Goal: Task Accomplishment & Management: Manage account settings

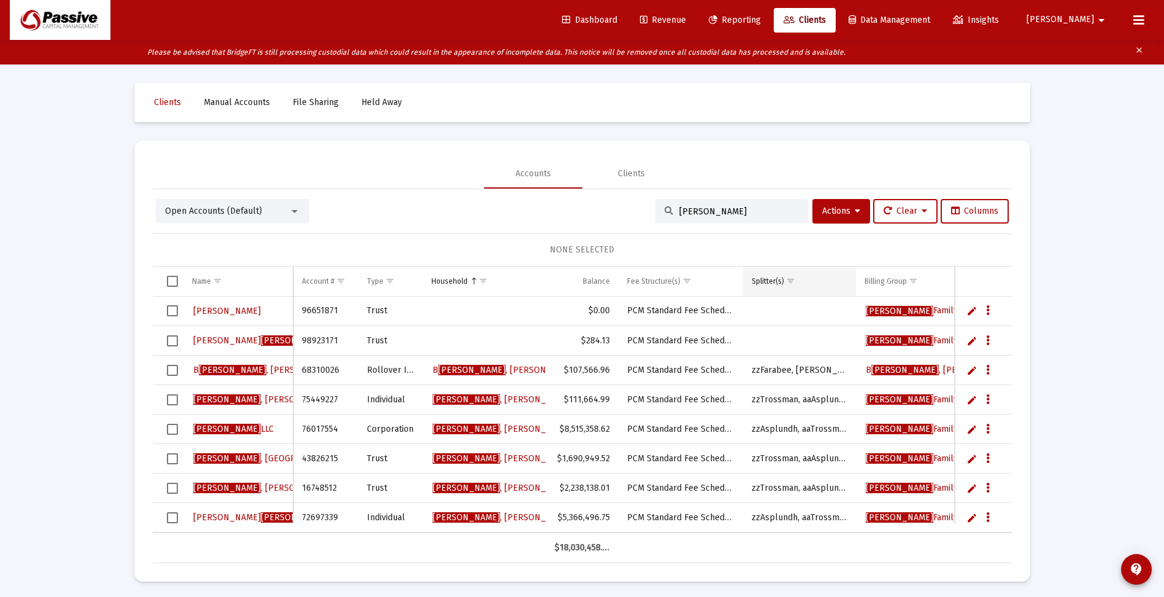
click at [764, 281] on div "Splitter(s)" at bounding box center [768, 281] width 33 height 10
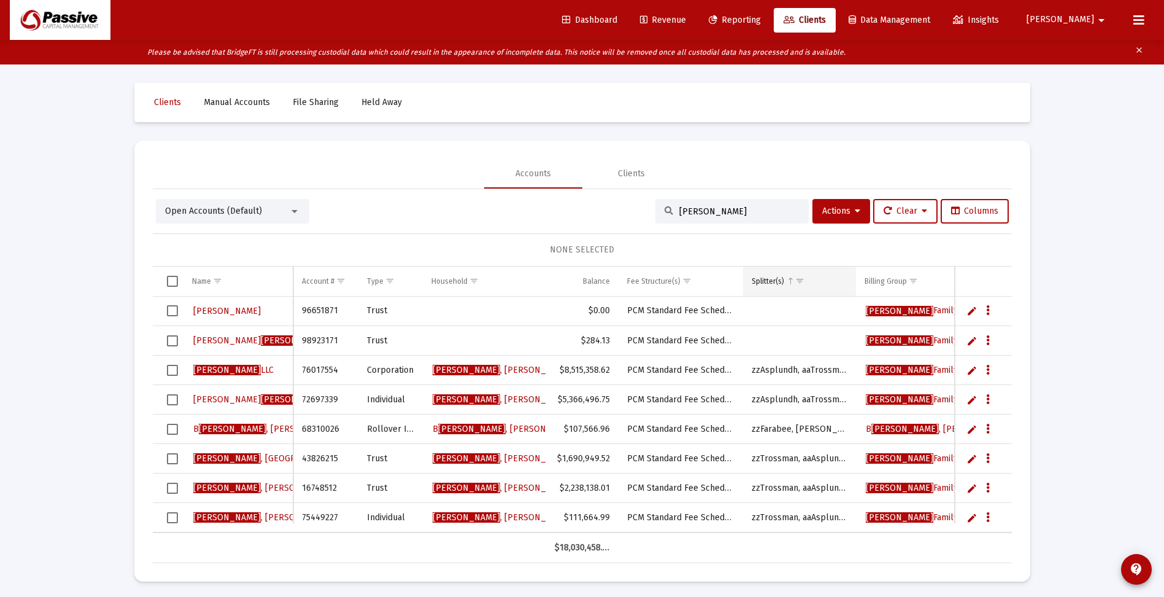
click at [764, 281] on div "Splitter(s)" at bounding box center [768, 281] width 33 height 10
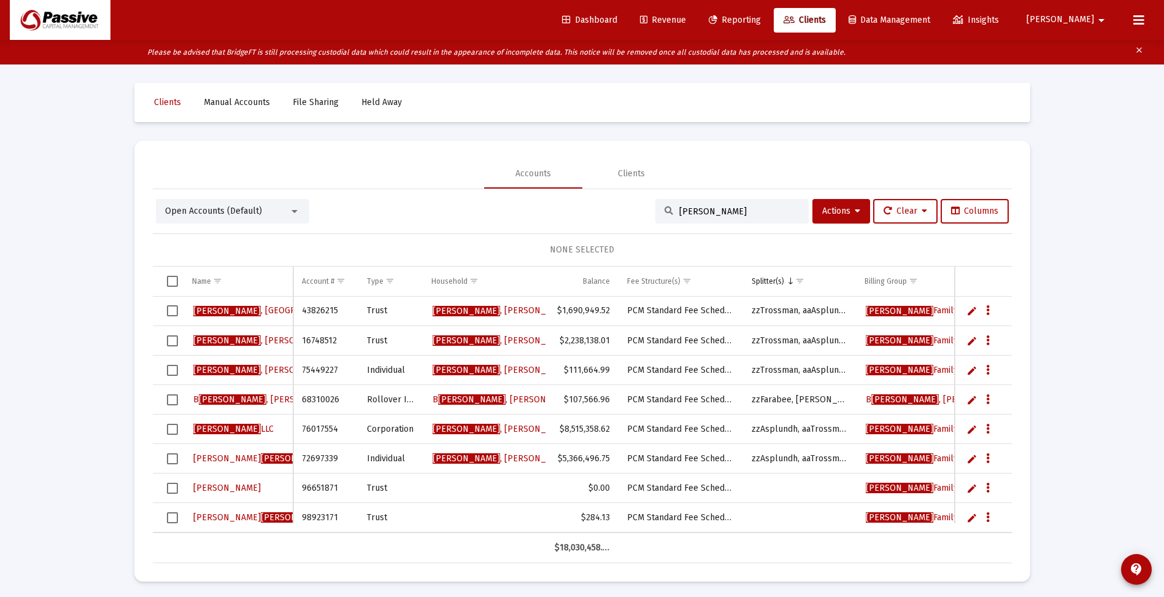
drag, startPoint x: 731, startPoint y: 209, endPoint x: 646, endPoint y: 211, distance: 85.3
click at [646, 211] on div "Open Accounts (Default) [PERSON_NAME] Actions Clear Columns" at bounding box center [582, 211] width 853 height 25
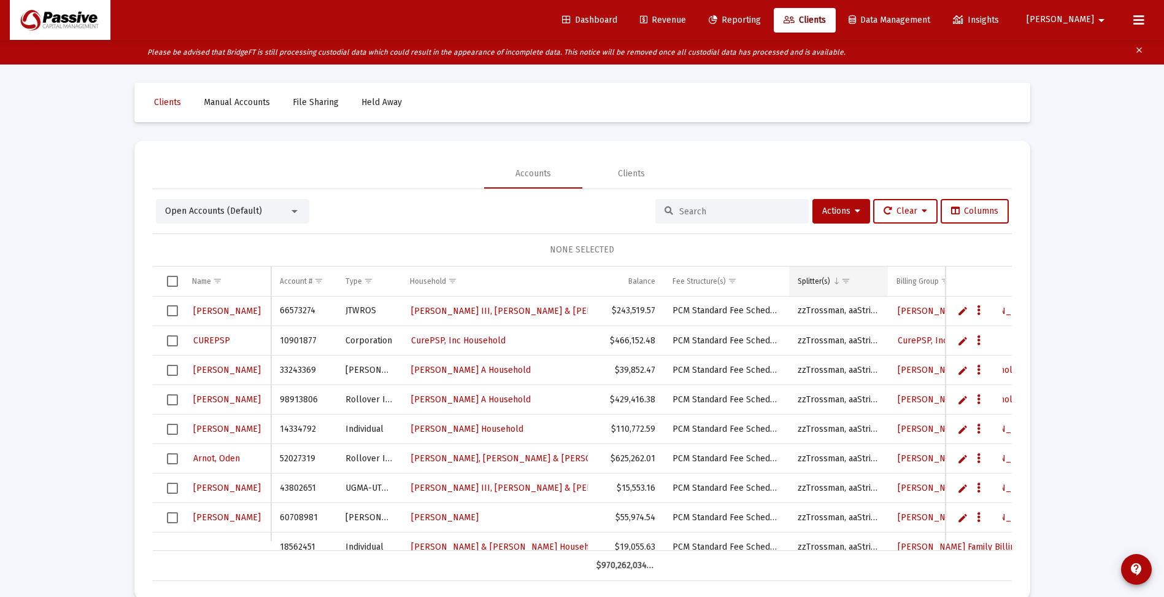
click at [804, 281] on div "Splitter(s)" at bounding box center [814, 281] width 33 height 10
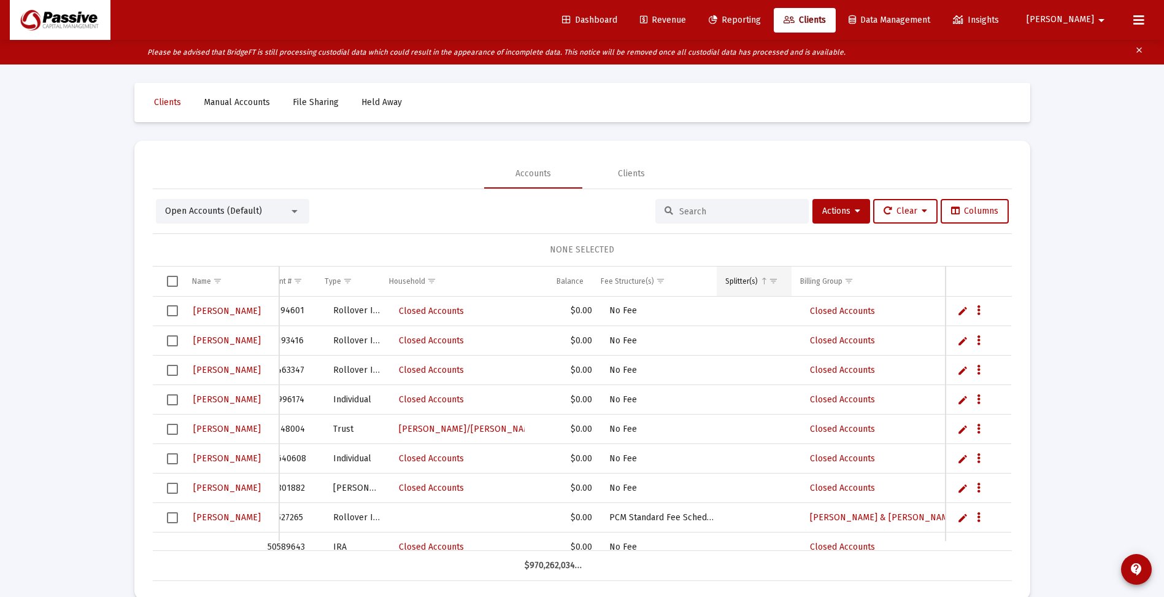
click at [777, 277] on span "Show filter options for column 'Splitter(s)'" at bounding box center [773, 280] width 9 height 9
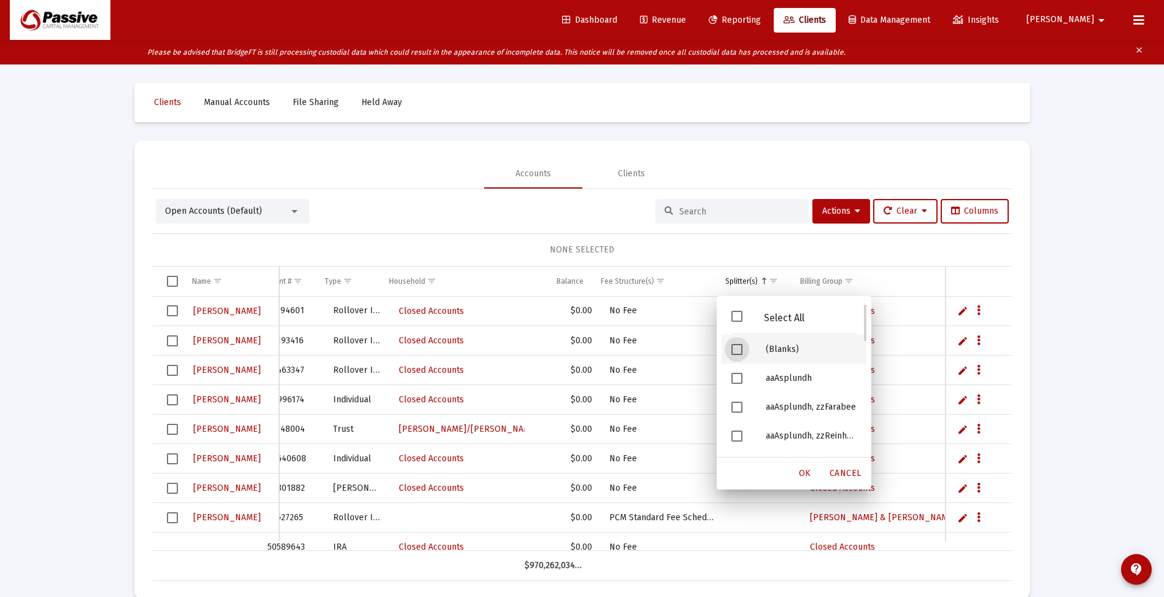
click at [735, 348] on span "Filter options" at bounding box center [737, 349] width 11 height 11
click at [804, 477] on span "OK" at bounding box center [805, 473] width 12 height 10
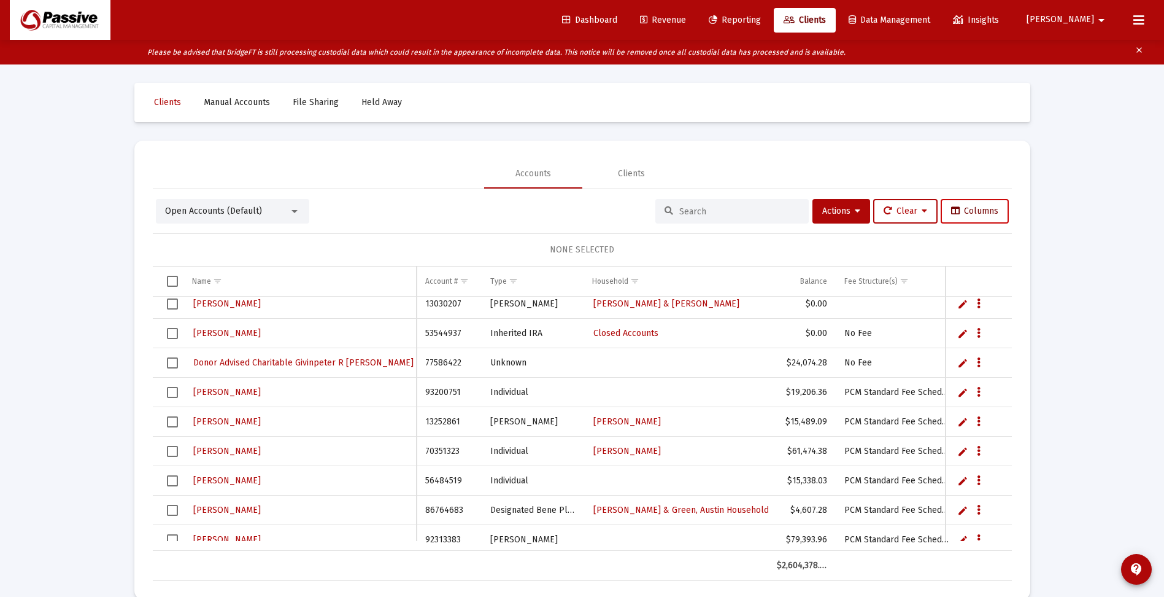
click at [985, 212] on span "Columns" at bounding box center [974, 211] width 47 height 10
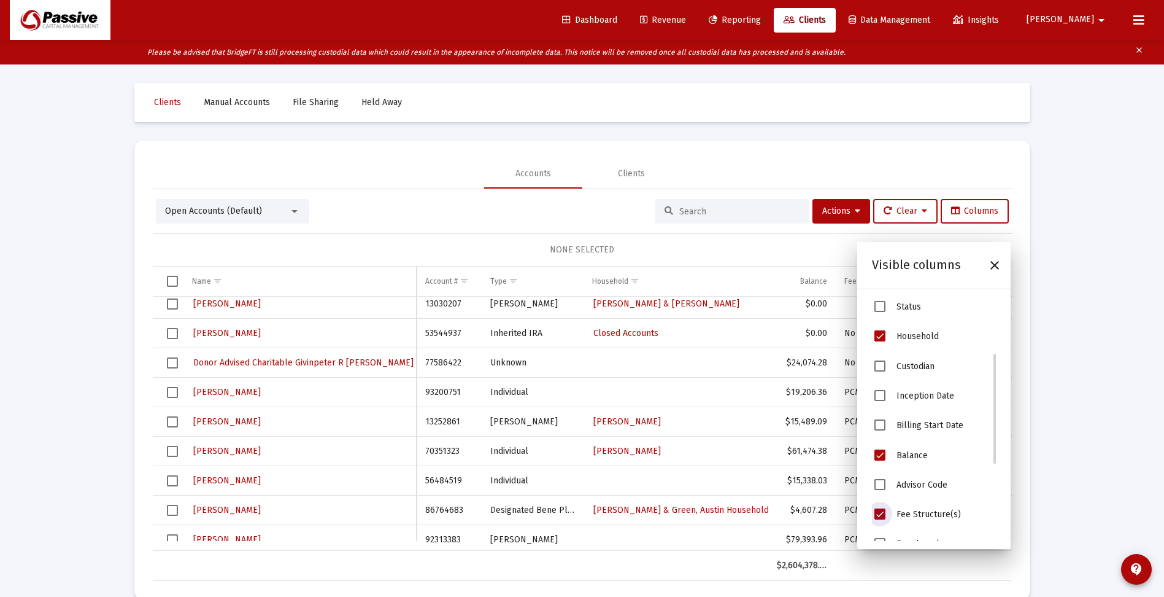
click at [880, 514] on span "Fee Structure(s)" at bounding box center [880, 513] width 11 height 11
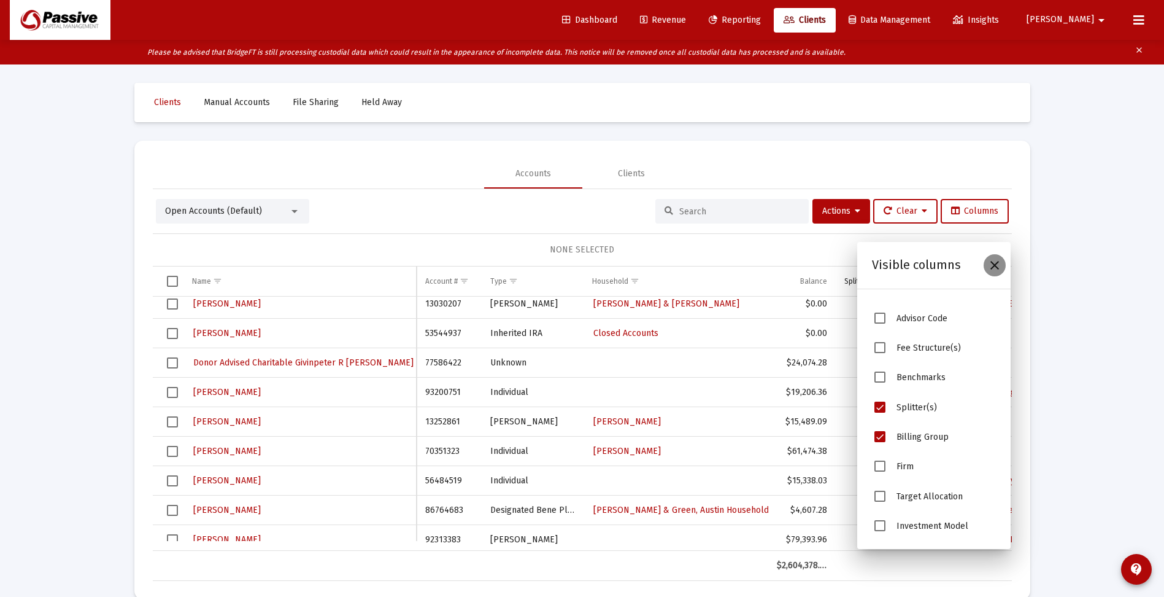
click at [999, 267] on icon "Close" at bounding box center [995, 265] width 15 height 15
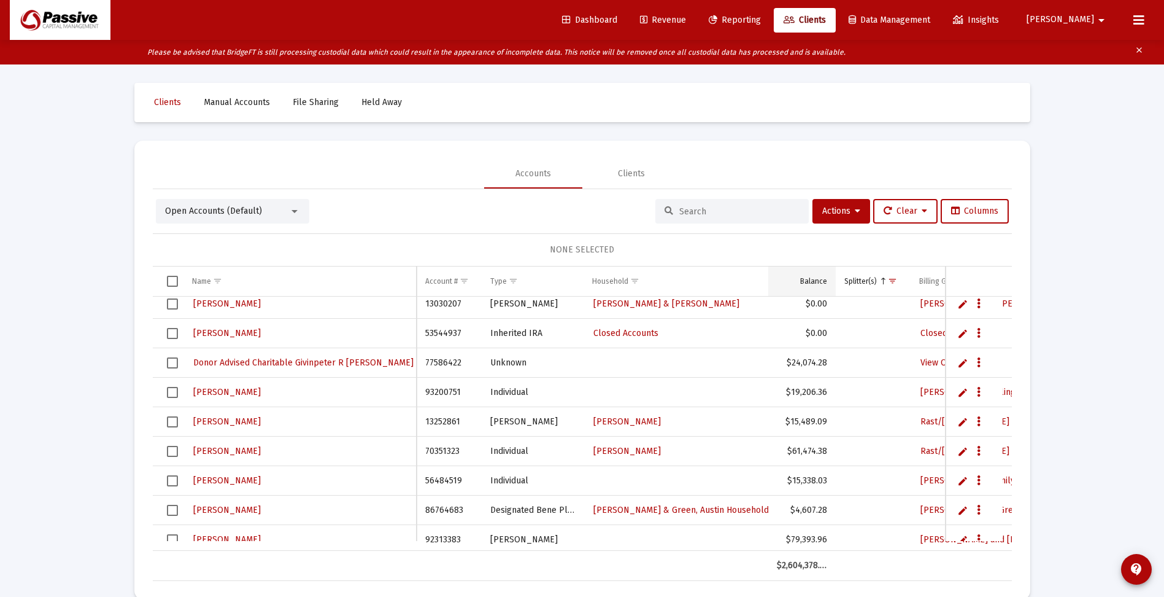
click at [815, 280] on div "Balance" at bounding box center [813, 281] width 27 height 10
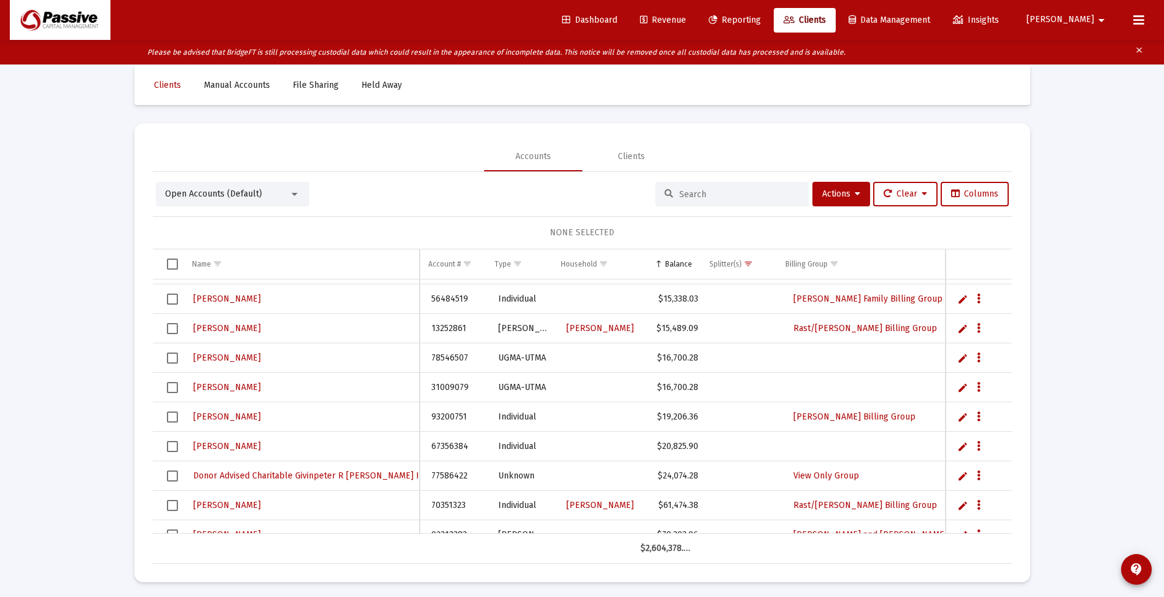
scroll to position [25, 0]
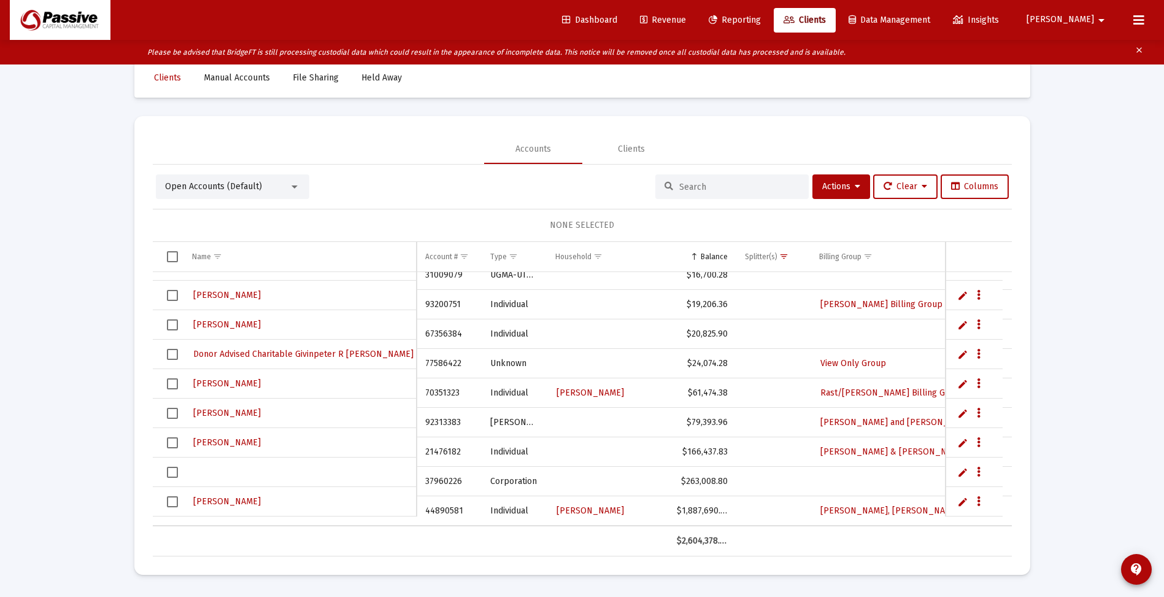
click at [1115, 293] on div "Loading... Clients Manual Accounts File Sharing Held Away Accounts Clients Open…" at bounding box center [582, 298] width 1164 height 597
click at [870, 258] on span "Show filter options for column 'Billing Group'" at bounding box center [868, 256] width 9 height 9
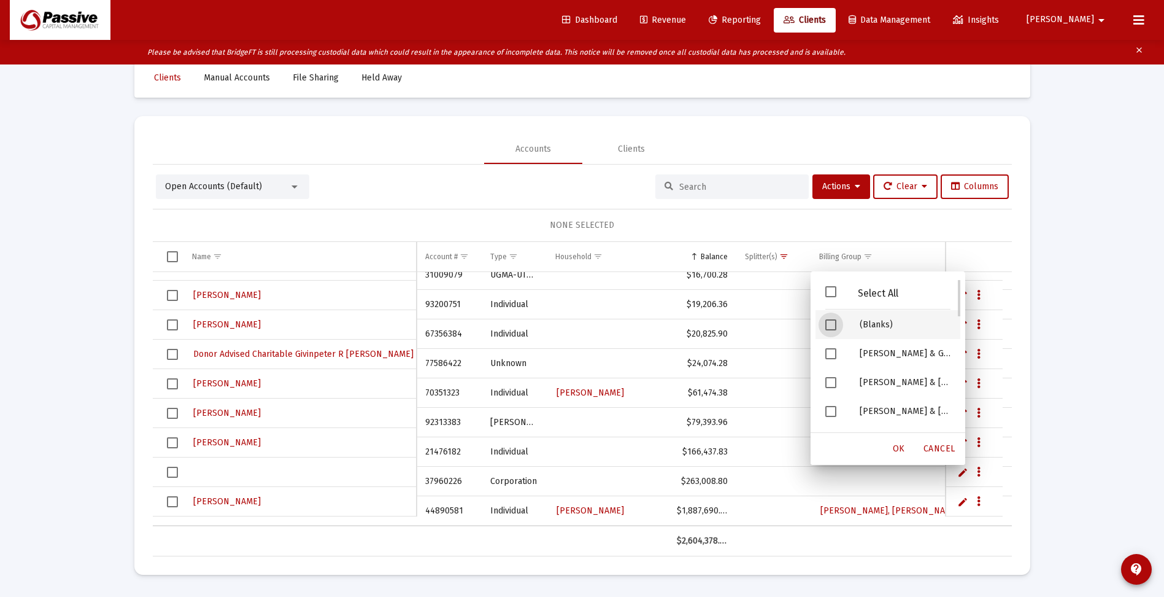
click at [828, 325] on span "Filter options" at bounding box center [831, 324] width 11 height 11
click at [782, 258] on span "Show filter options for column 'Splitter(s)'" at bounding box center [784, 256] width 9 height 9
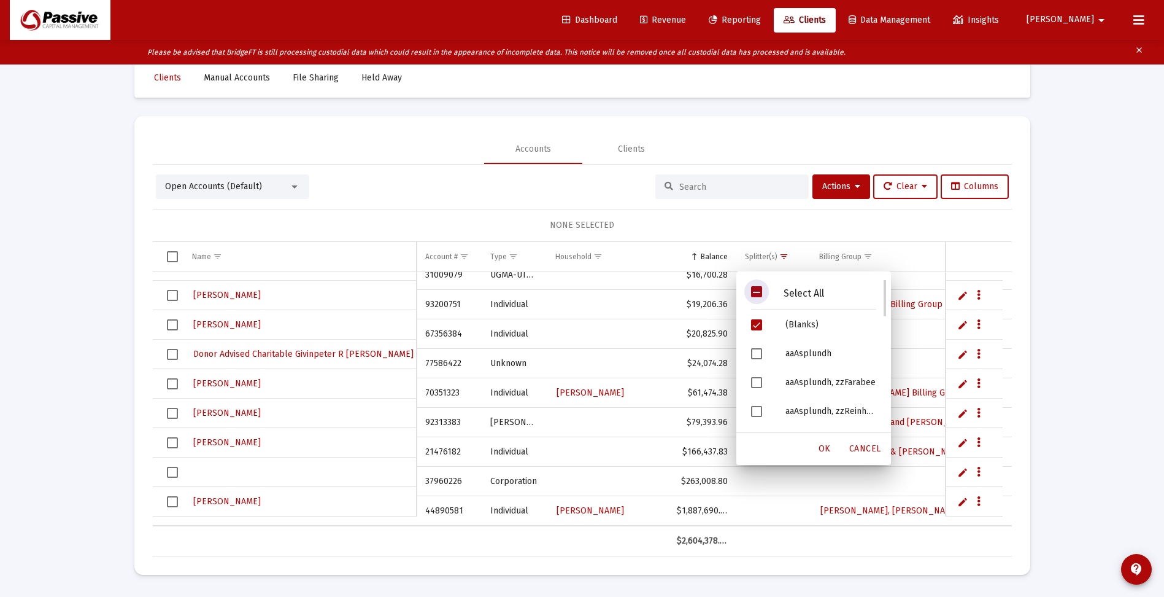
click at [754, 290] on span "Filter options" at bounding box center [756, 291] width 11 height 11
click at [826, 450] on span "OK" at bounding box center [825, 448] width 12 height 10
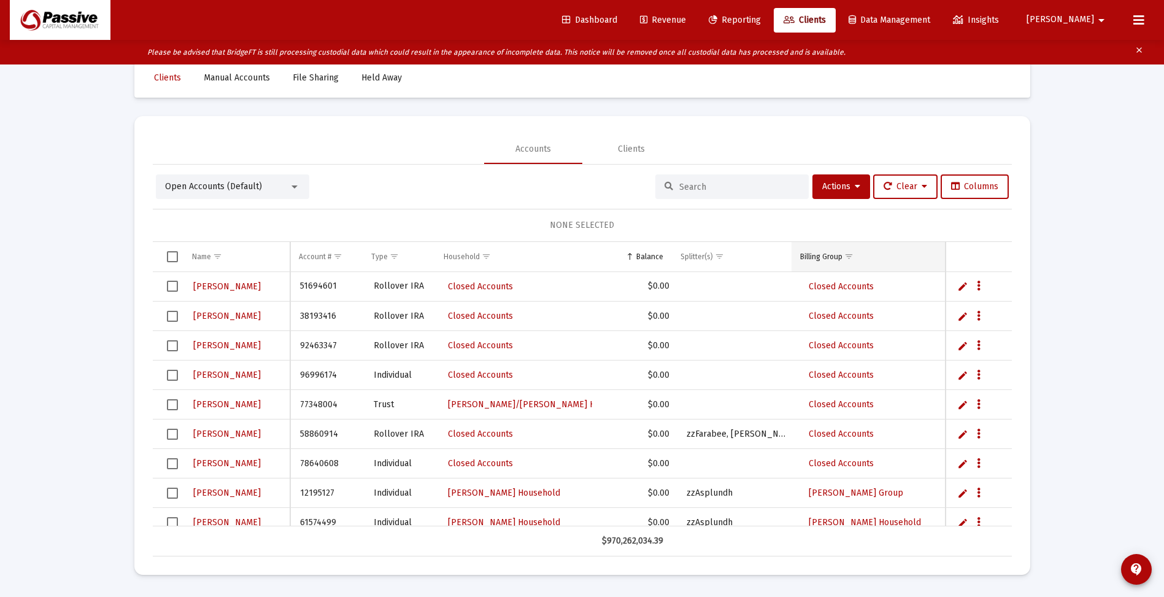
click at [851, 252] on span "Show filter options for column 'Billing Group'" at bounding box center [849, 256] width 9 height 9
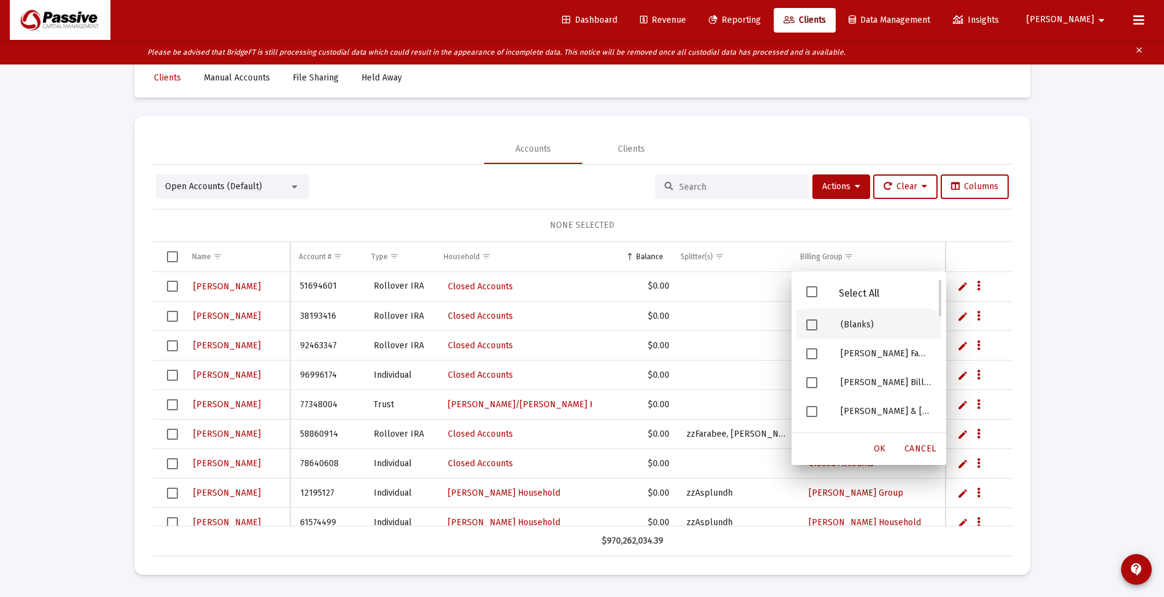
click at [812, 325] on span "Filter options" at bounding box center [812, 324] width 11 height 11
click at [882, 446] on span "OK" at bounding box center [880, 448] width 12 height 10
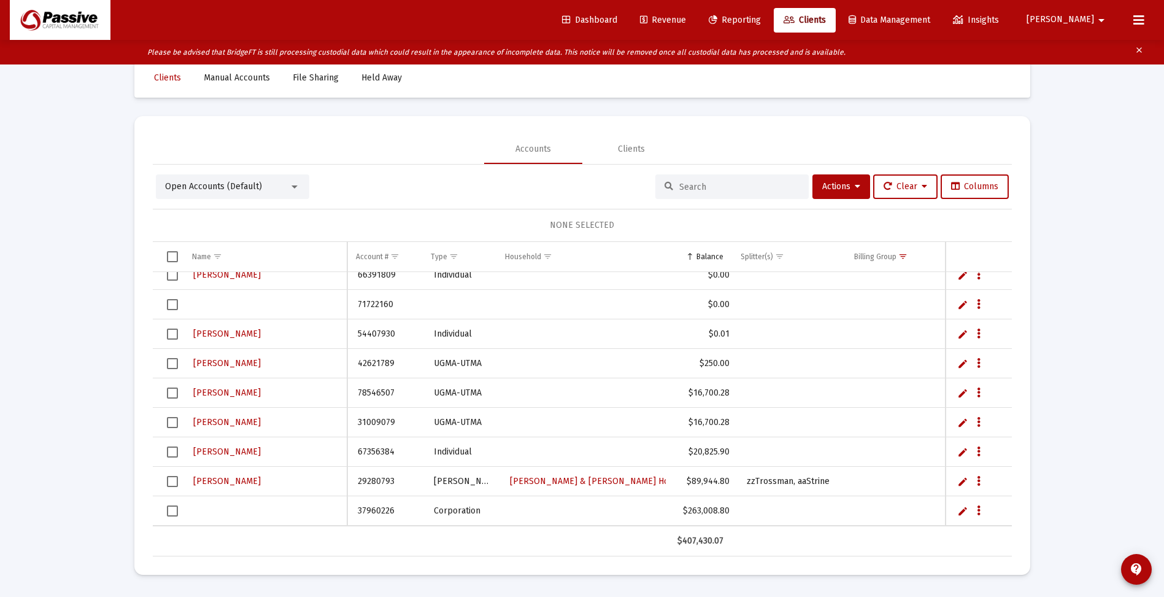
click at [387, 512] on td "37960226" at bounding box center [387, 510] width 76 height 29
click at [378, 512] on td "37960226" at bounding box center [387, 510] width 76 height 29
click at [279, 511] on div "Data grid" at bounding box center [265, 511] width 146 height 12
click at [243, 512] on div "Data grid" at bounding box center [265, 511] width 146 height 12
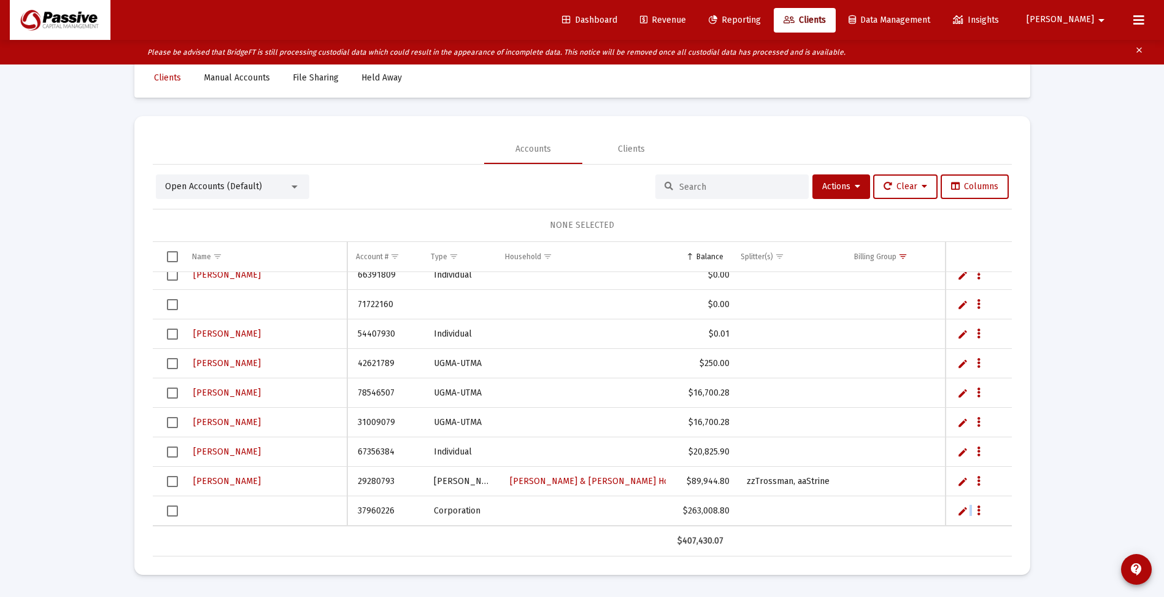
click at [963, 509] on link "Edit" at bounding box center [963, 510] width 11 height 11
type input "Foundation for [DEMOGRAPHIC_DATA] Philanthropies"
click at [496, 513] on input "Corporation" at bounding box center [463, 510] width 76 height 29
click at [174, 508] on span "Select row" at bounding box center [172, 510] width 11 height 11
click at [855, 186] on icon at bounding box center [858, 186] width 6 height 9
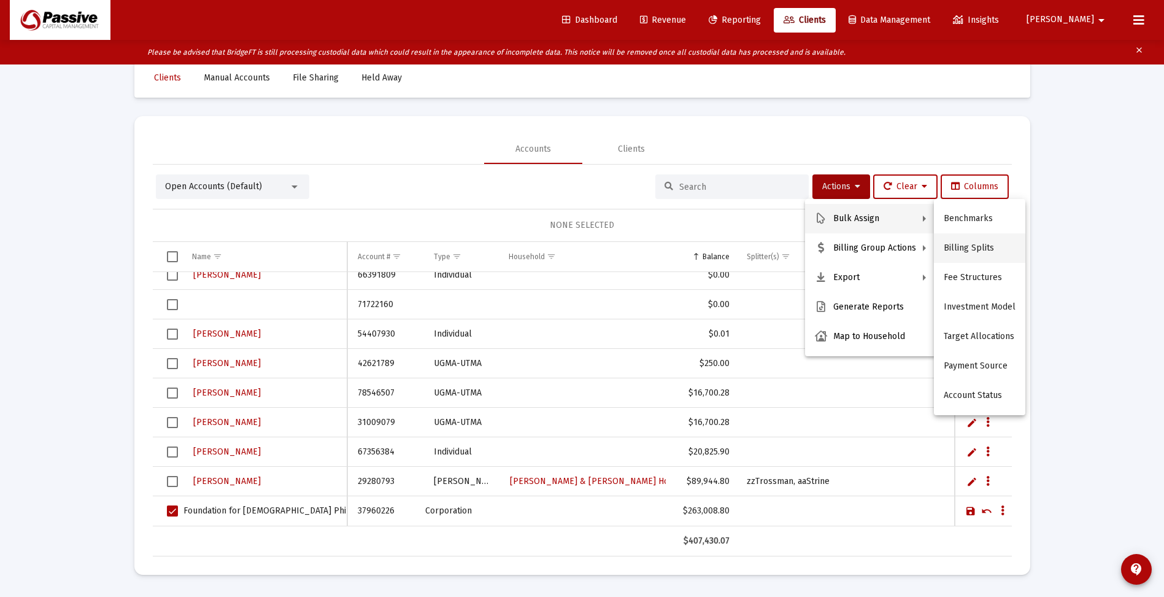
click at [970, 246] on button "Billing Splits" at bounding box center [979, 247] width 91 height 29
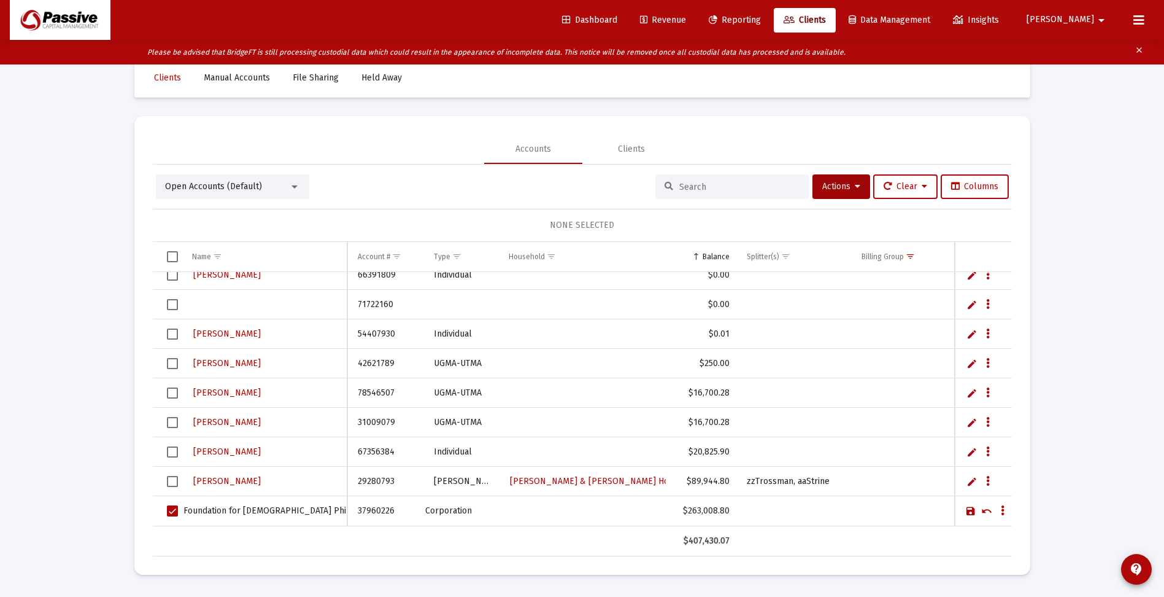
click at [172, 255] on span "Select all" at bounding box center [172, 256] width 11 height 11
click at [172, 257] on span "Select all" at bounding box center [172, 256] width 11 height 11
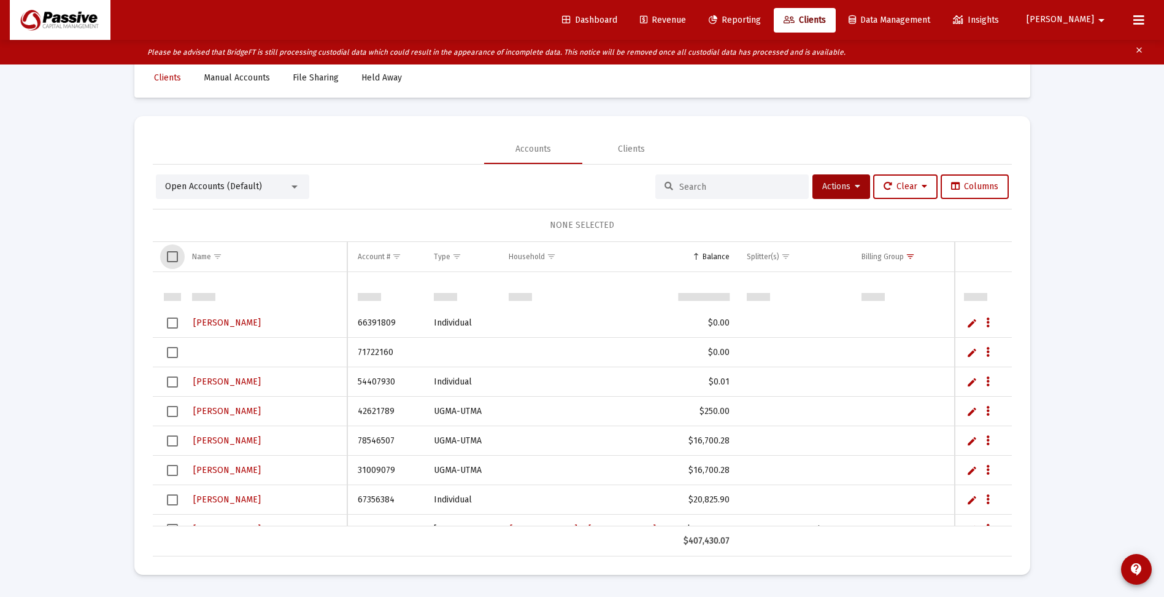
scroll to position [219, 0]
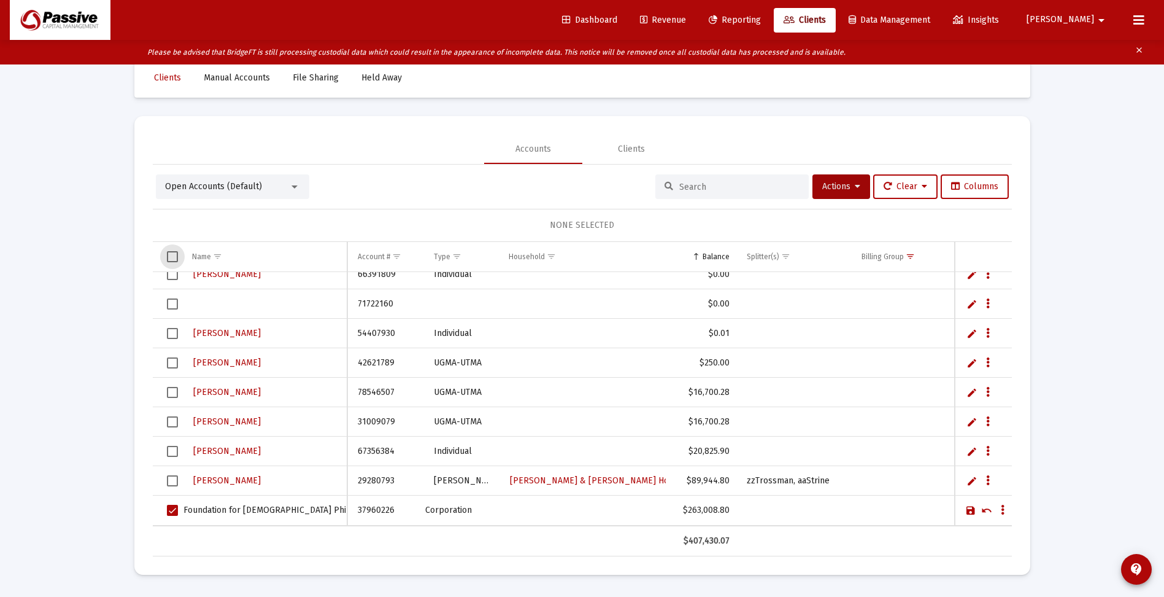
click at [972, 510] on link "Save" at bounding box center [971, 510] width 11 height 11
click at [1002, 508] on icon "Data grid" at bounding box center [1003, 510] width 4 height 15
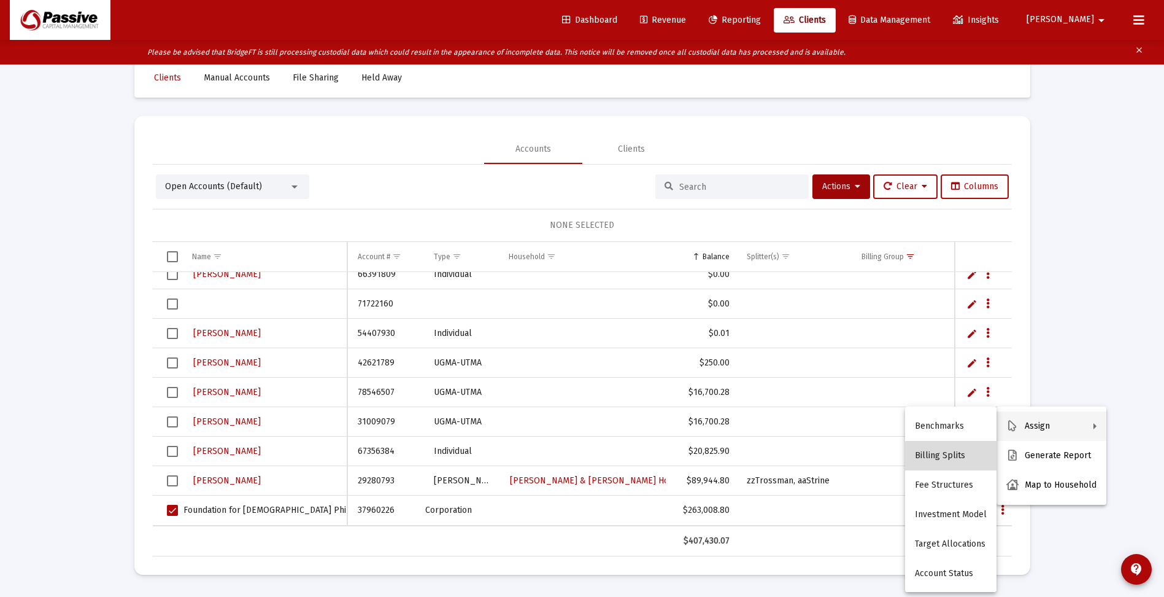
click at [953, 456] on button "Billing Splits" at bounding box center [950, 455] width 91 height 29
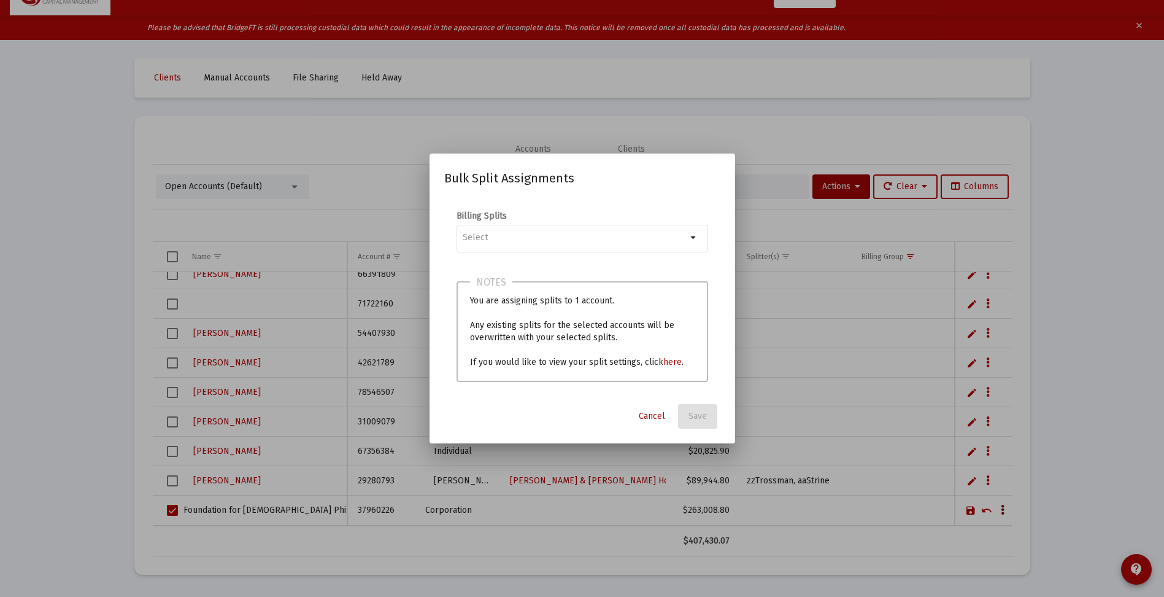
scroll to position [0, 0]
type input "Foundation [DEMOGRAPHIC_DATA] Philanthropies"
click at [617, 360] on div "Notes You are assigning splits to 1 account. Any existing splits for the select…" at bounding box center [583, 331] width 252 height 101
drag, startPoint x: 617, startPoint y: 360, endPoint x: 694, endPoint y: 230, distance: 151.6
click at [694, 230] on div "Foundation [DEMOGRAPHIC_DATA] Philanthropies arrow_drop_down" at bounding box center [583, 237] width 252 height 30
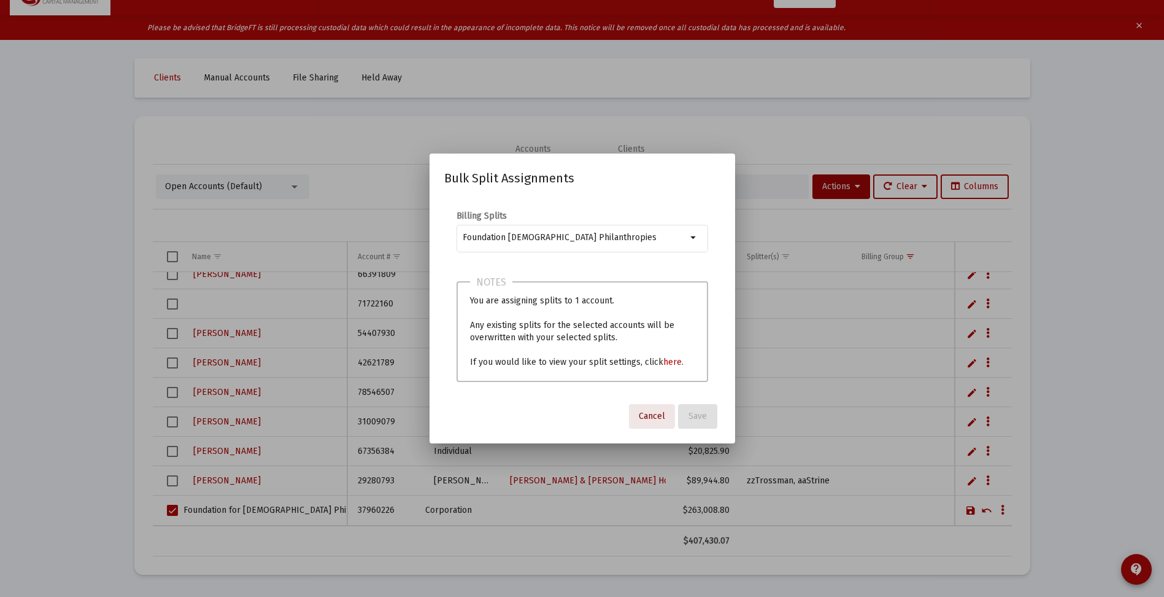
click at [653, 416] on span "Cancel" at bounding box center [652, 416] width 26 height 10
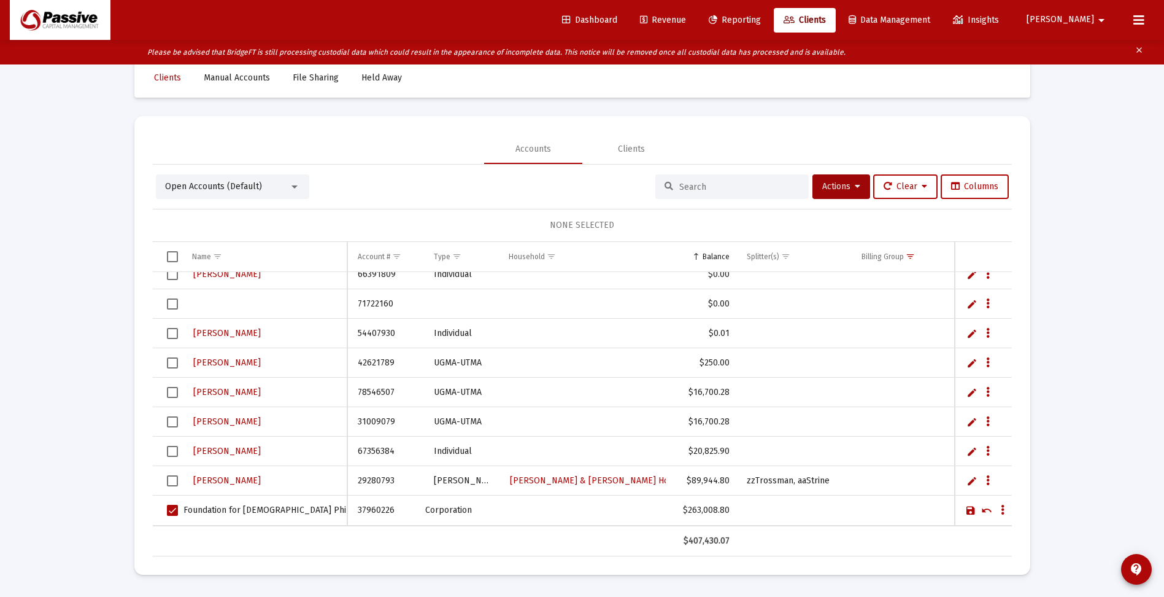
scroll to position [206, 0]
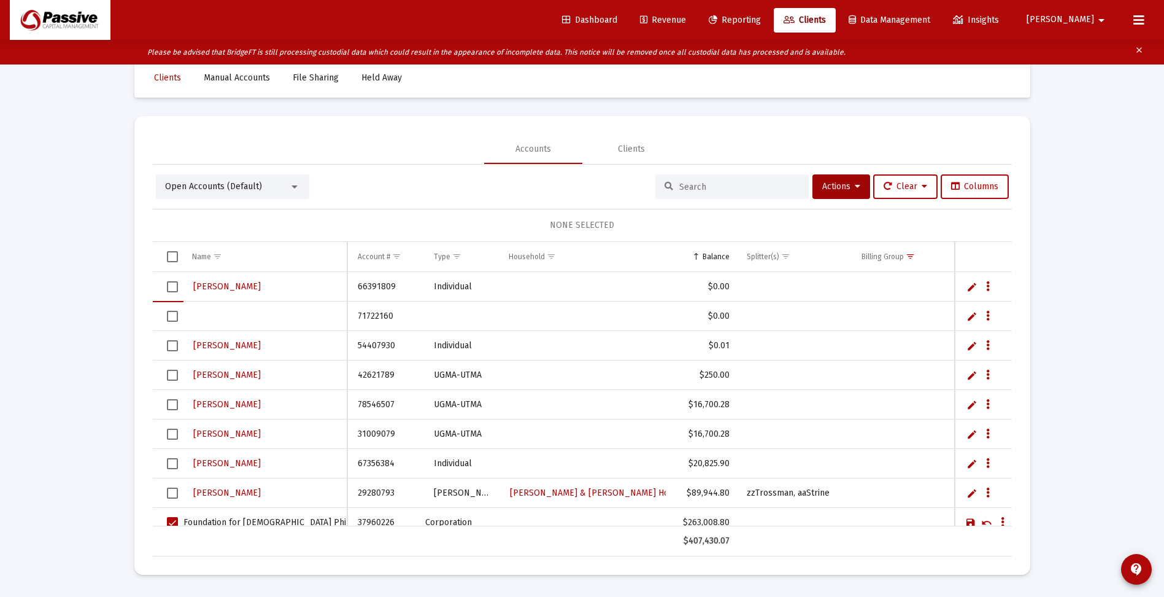
click at [972, 510] on td "Data grid" at bounding box center [983, 523] width 57 height 30
click at [970, 521] on link "Save" at bounding box center [971, 522] width 11 height 11
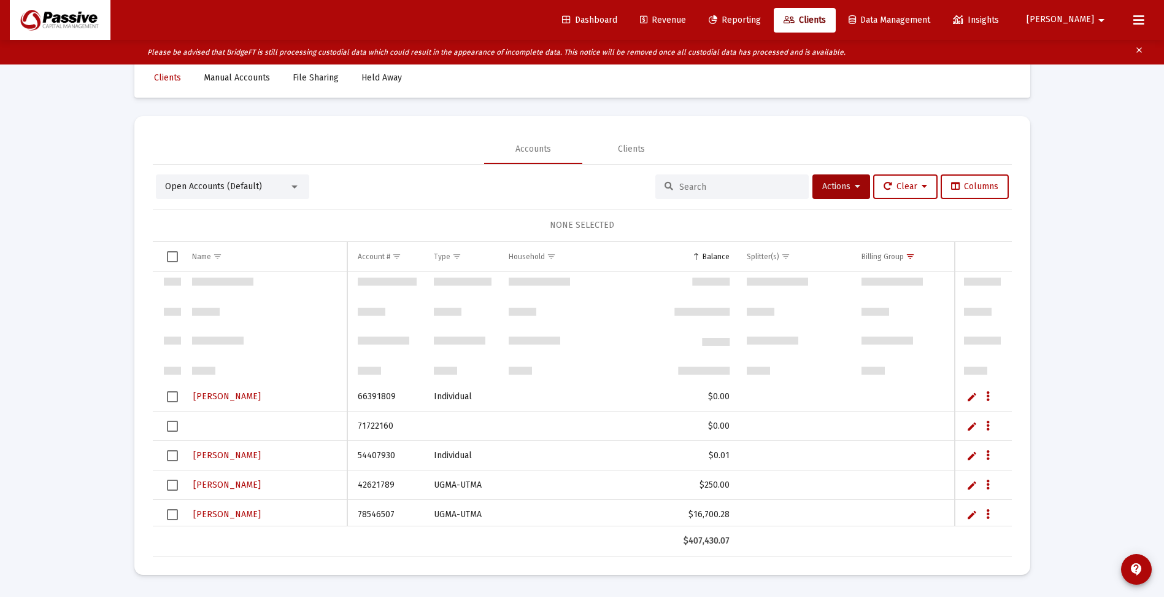
scroll to position [219, 0]
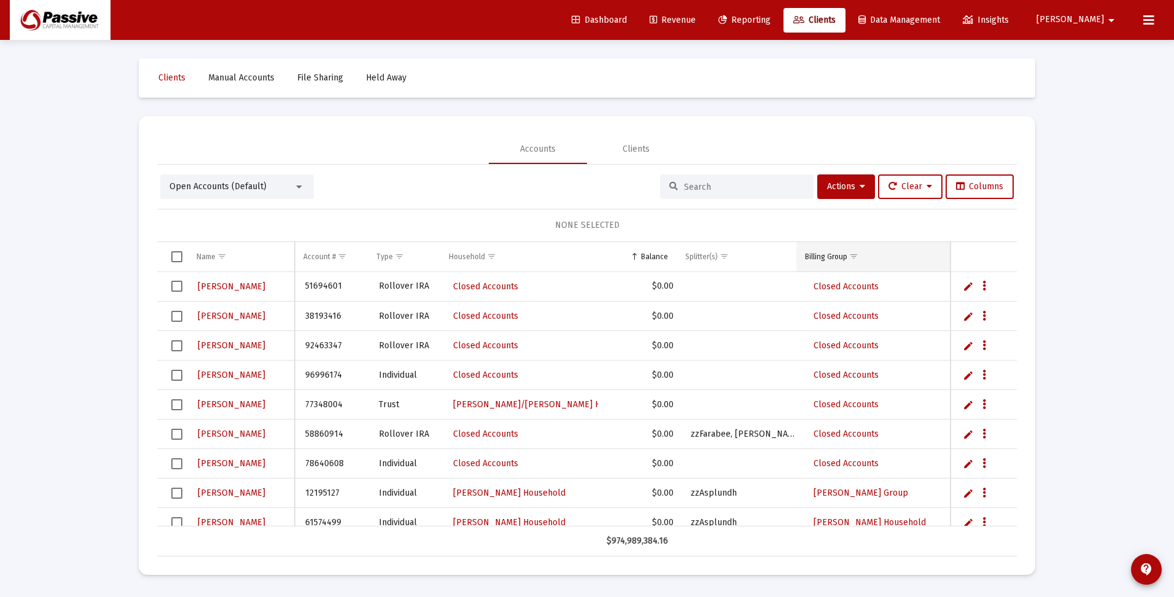
click at [849, 258] on span "Show filter options for column 'Billing Group'" at bounding box center [853, 256] width 9 height 9
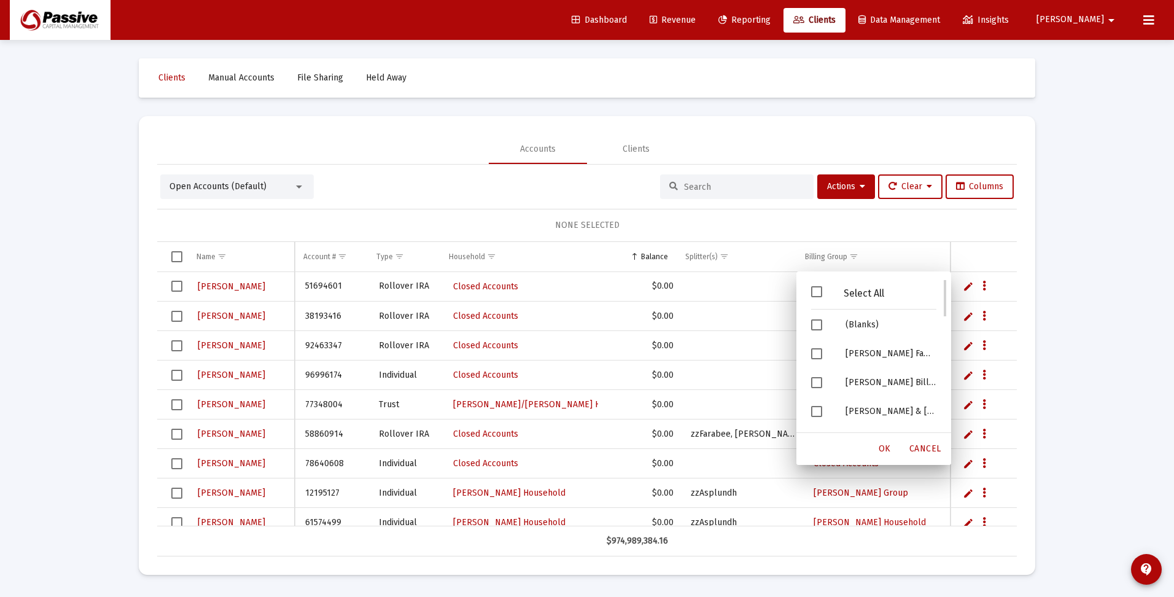
click at [815, 291] on span "Filter options" at bounding box center [816, 291] width 11 height 11
click at [816, 291] on span "Filter options" at bounding box center [816, 291] width 11 height 11
click at [818, 327] on span "Filter options" at bounding box center [816, 324] width 11 height 11
click at [881, 448] on span "OK" at bounding box center [884, 448] width 12 height 10
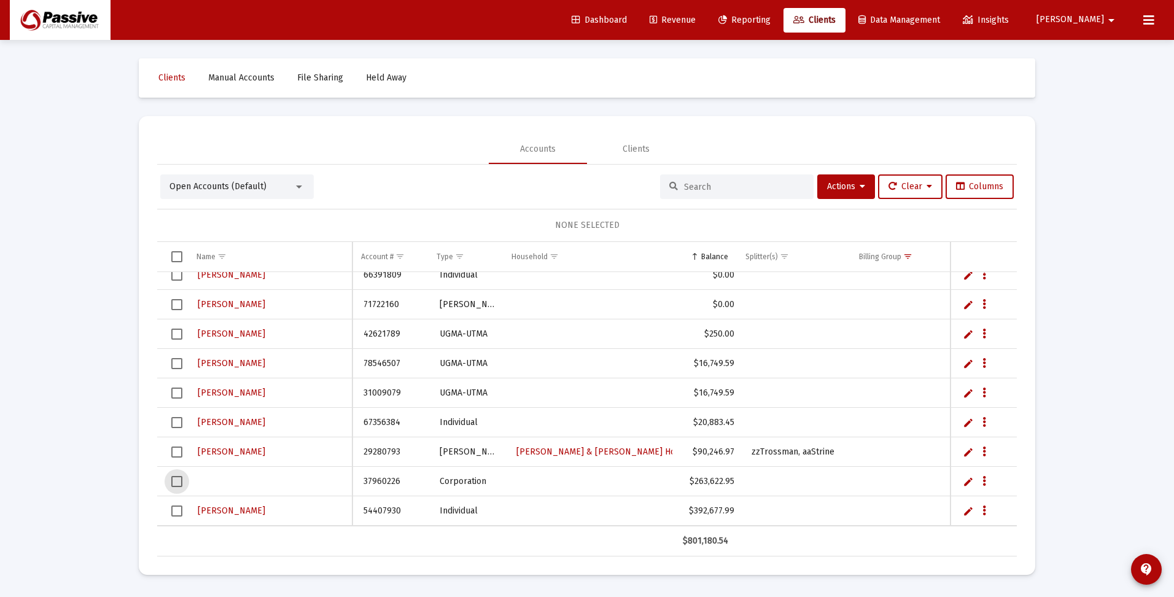
click at [177, 481] on span "Select row" at bounding box center [176, 481] width 11 height 11
click at [969, 482] on link "Edit" at bounding box center [968, 481] width 11 height 11
type input "Foundation for [DEMOGRAPHIC_DATA] Philanthropies"
click at [974, 480] on link "Save" at bounding box center [975, 481] width 11 height 11
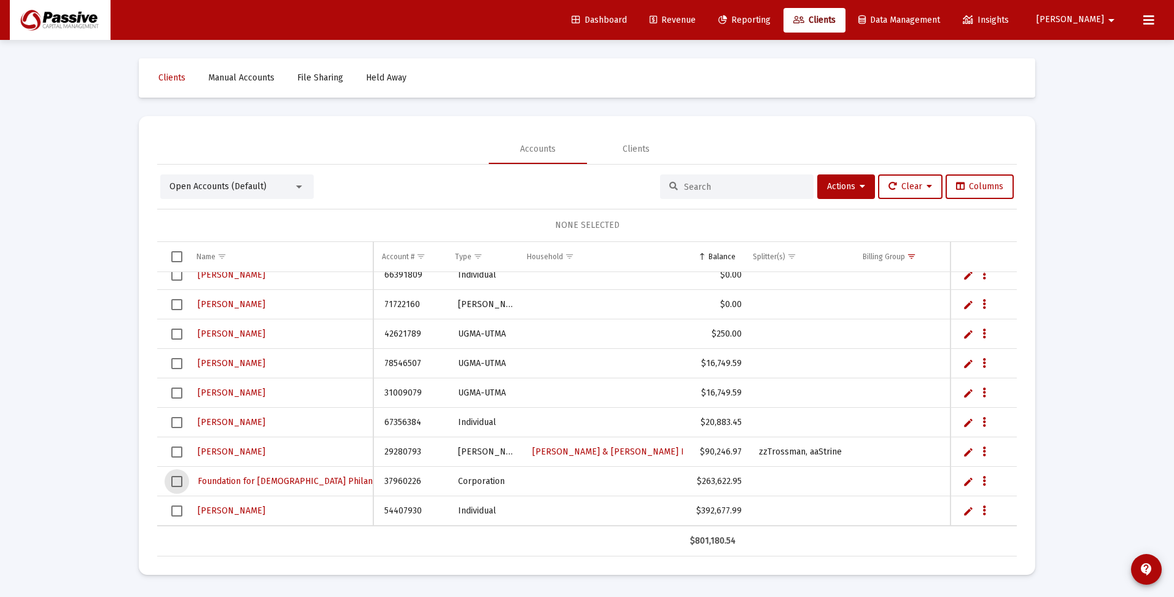
click at [176, 482] on span "Select row" at bounding box center [176, 481] width 11 height 11
click at [985, 479] on icon "Data grid" at bounding box center [984, 481] width 4 height 15
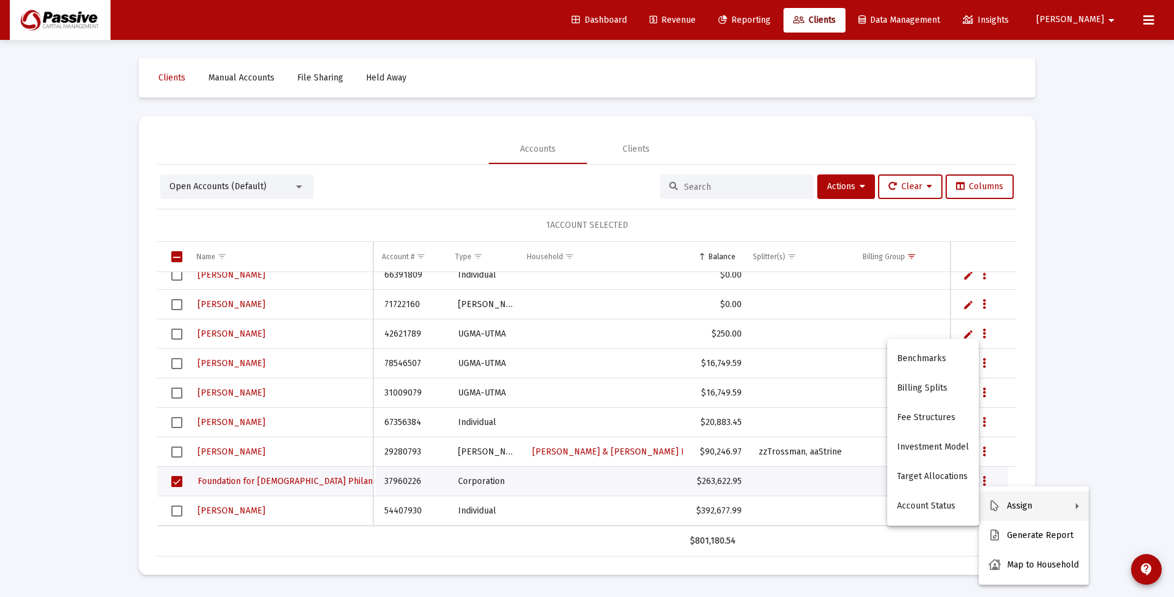
click at [808, 482] on div at bounding box center [587, 298] width 1174 height 597
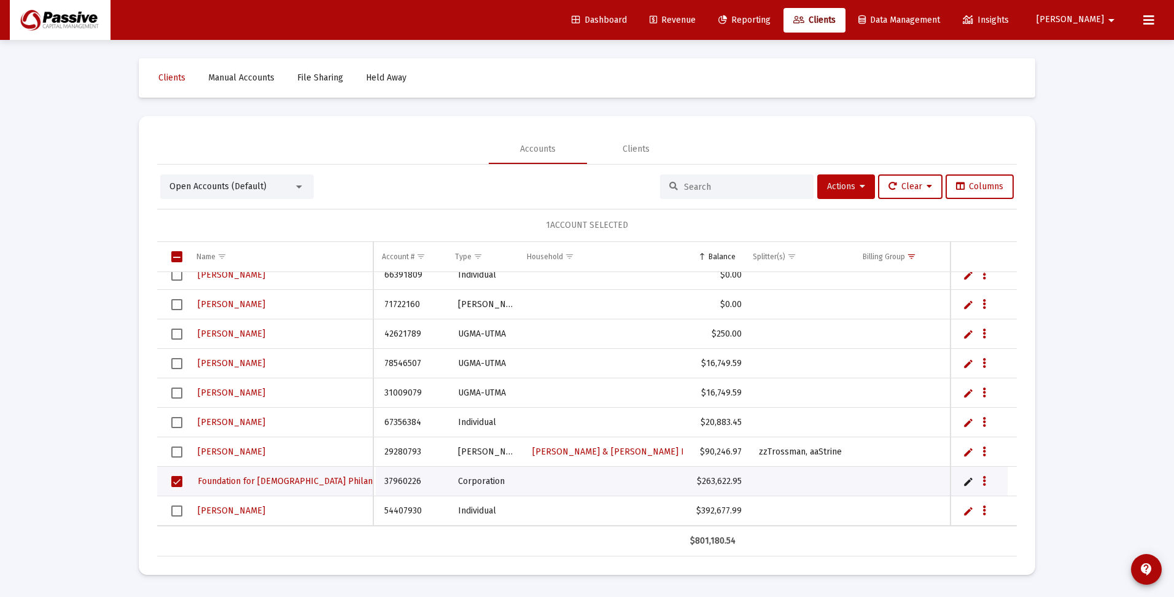
click at [848, 185] on span "Actions" at bounding box center [846, 186] width 38 height 10
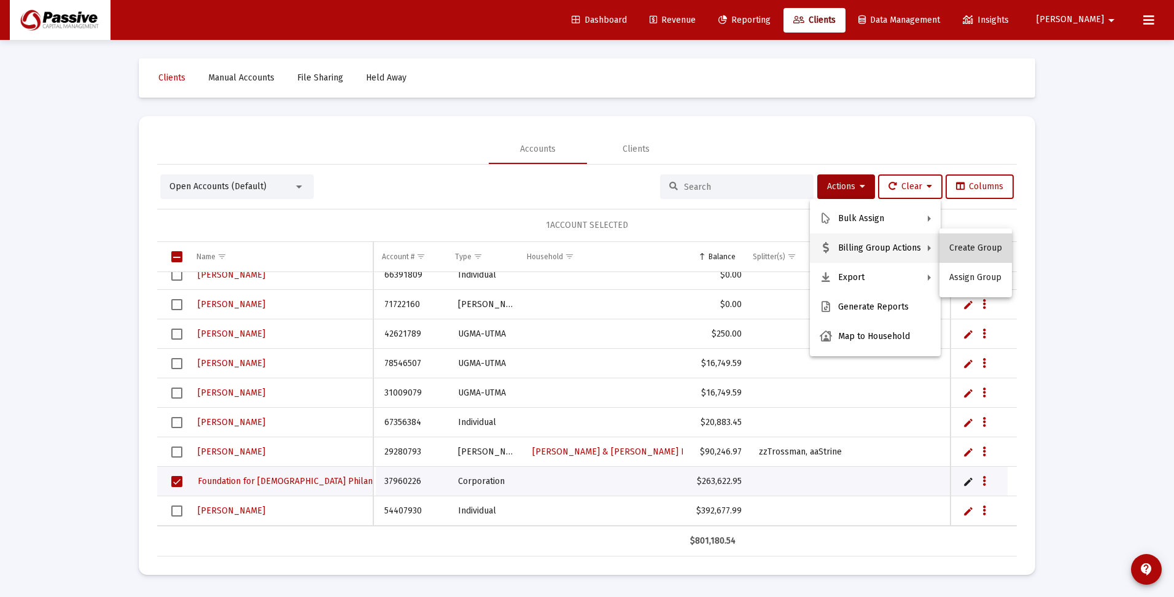
click at [976, 247] on button "Create Group" at bounding box center [975, 247] width 72 height 29
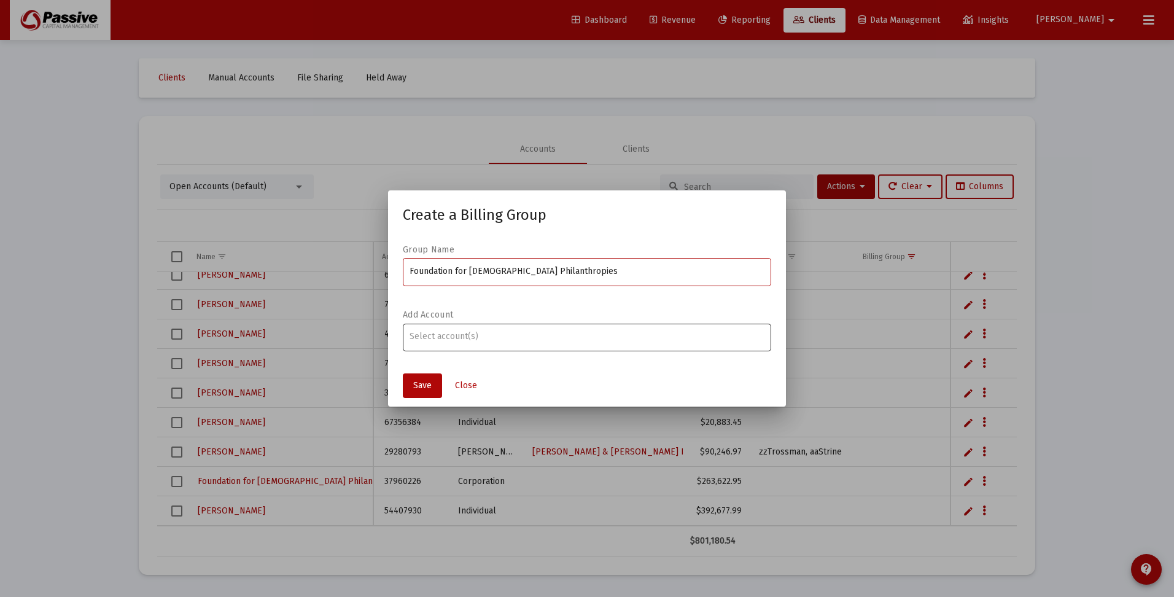
type input "Foundation for [DEMOGRAPHIC_DATA] Philanthropies"
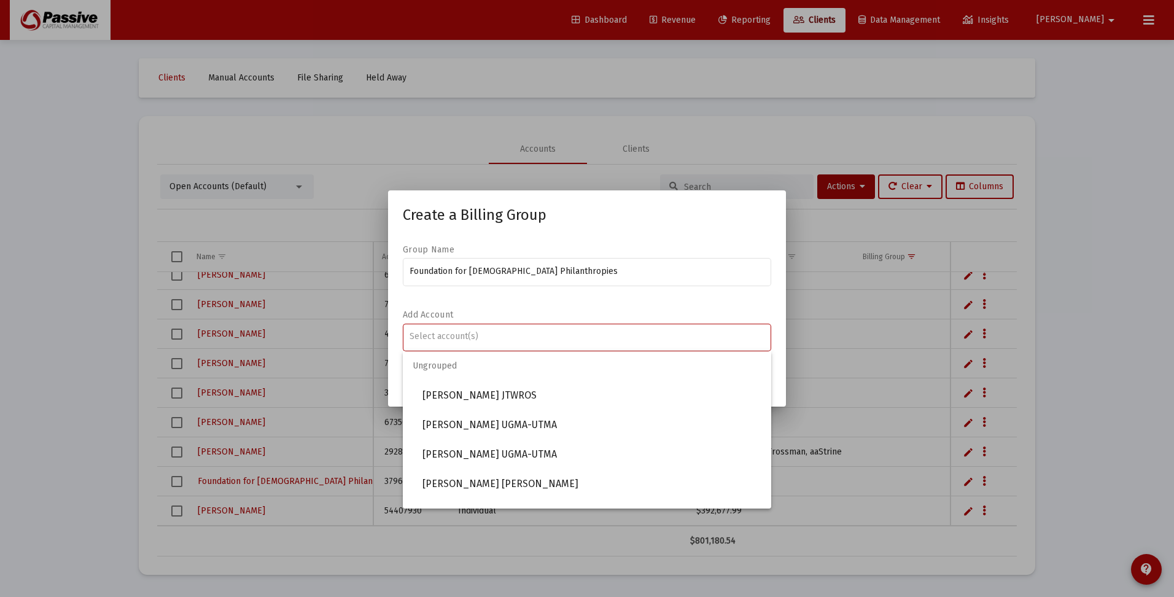
click at [425, 337] on input "Assignment Selection" at bounding box center [586, 336] width 355 height 10
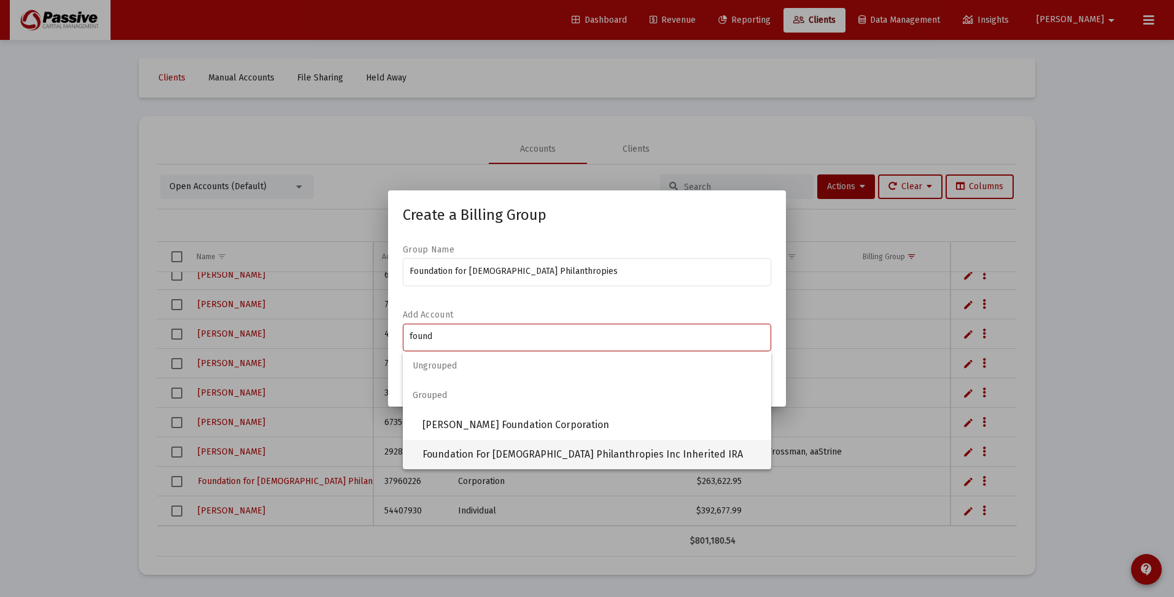
type input "found"
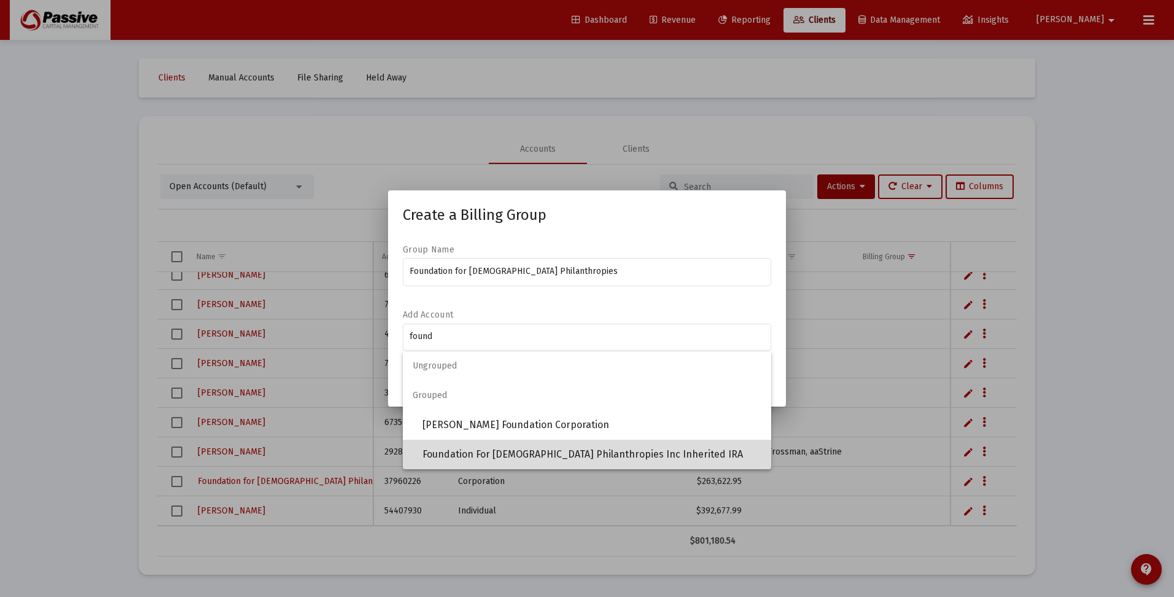
click at [476, 454] on span "Foundation For Jewish Philanthropies Inc Inherited IRA" at bounding box center [591, 454] width 339 height 29
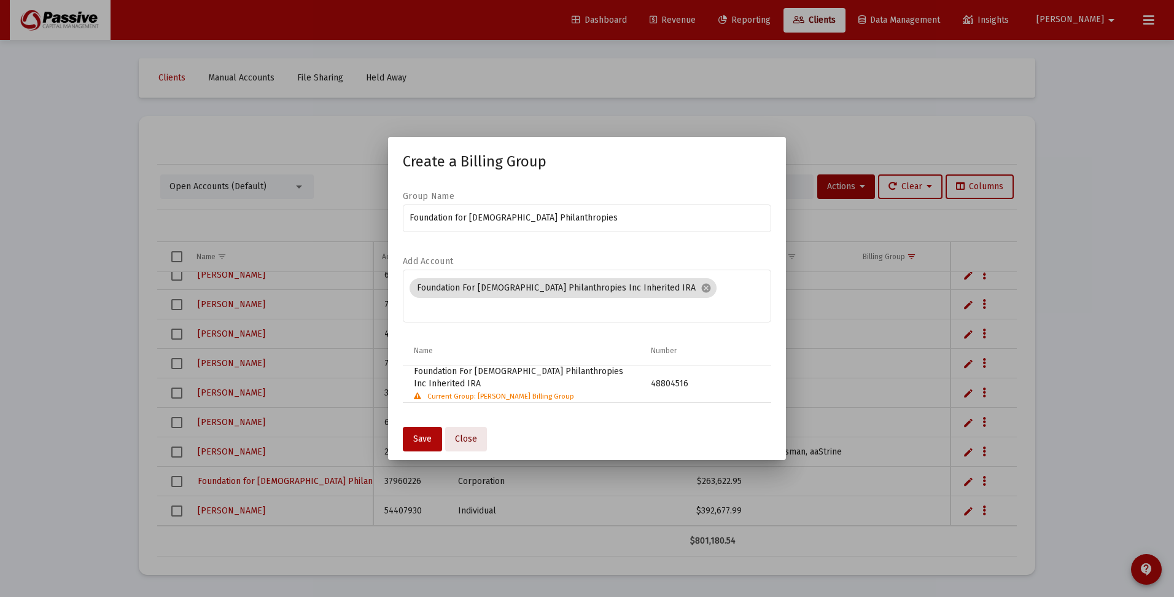
click at [467, 433] on span "Close" at bounding box center [466, 438] width 22 height 10
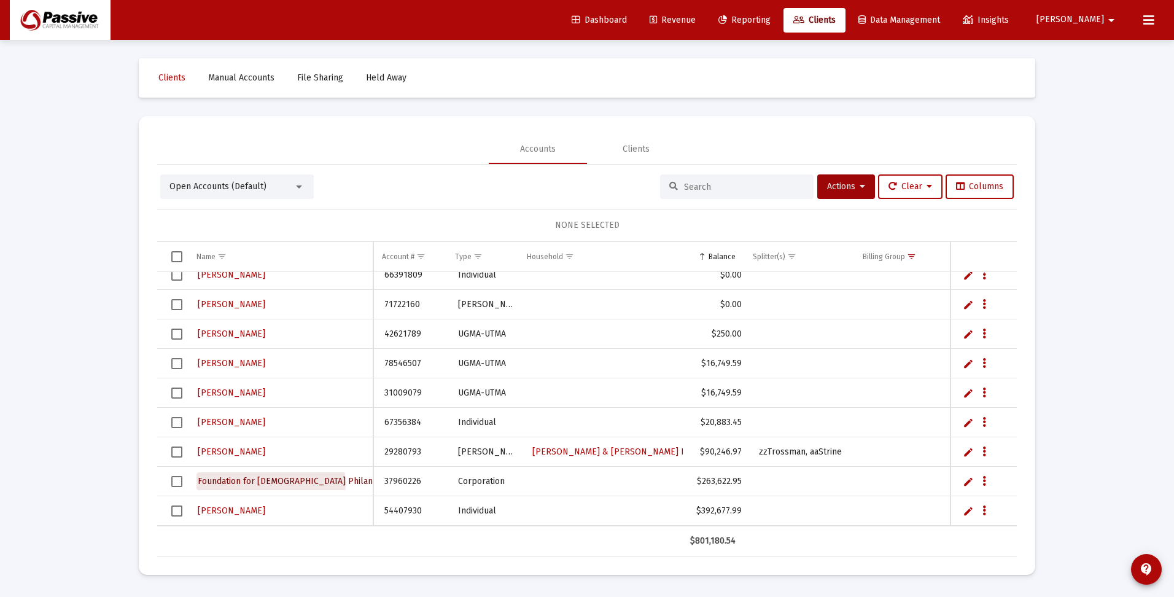
click at [271, 484] on span "Foundation for [DEMOGRAPHIC_DATA] Philanthropies" at bounding box center [302, 481] width 208 height 10
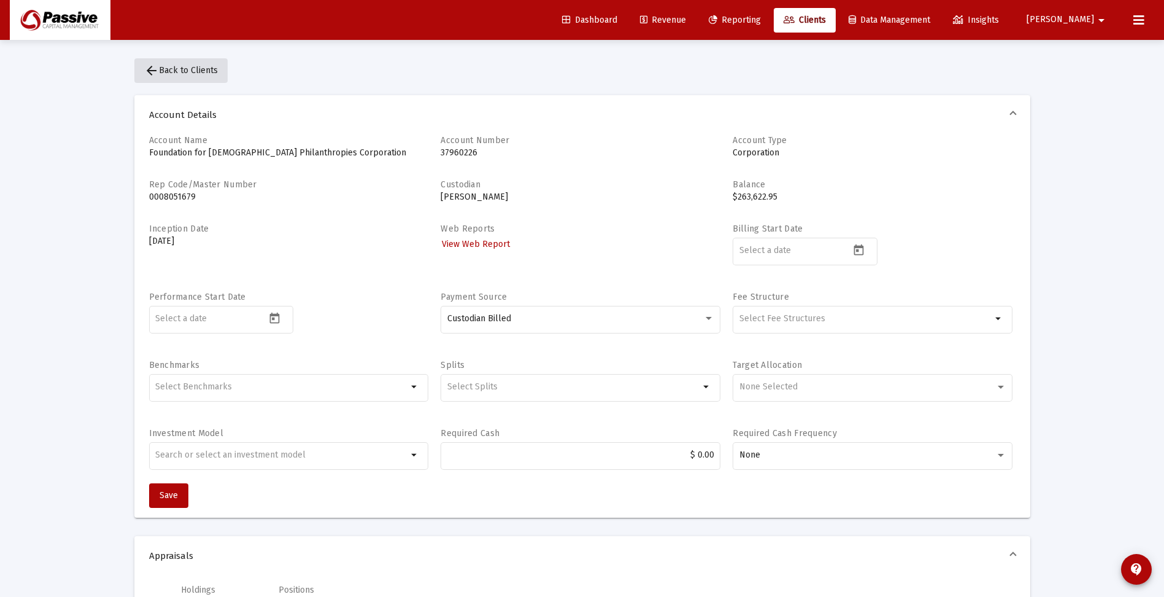
click at [190, 67] on span "arrow_back Back to Clients" at bounding box center [181, 70] width 74 height 10
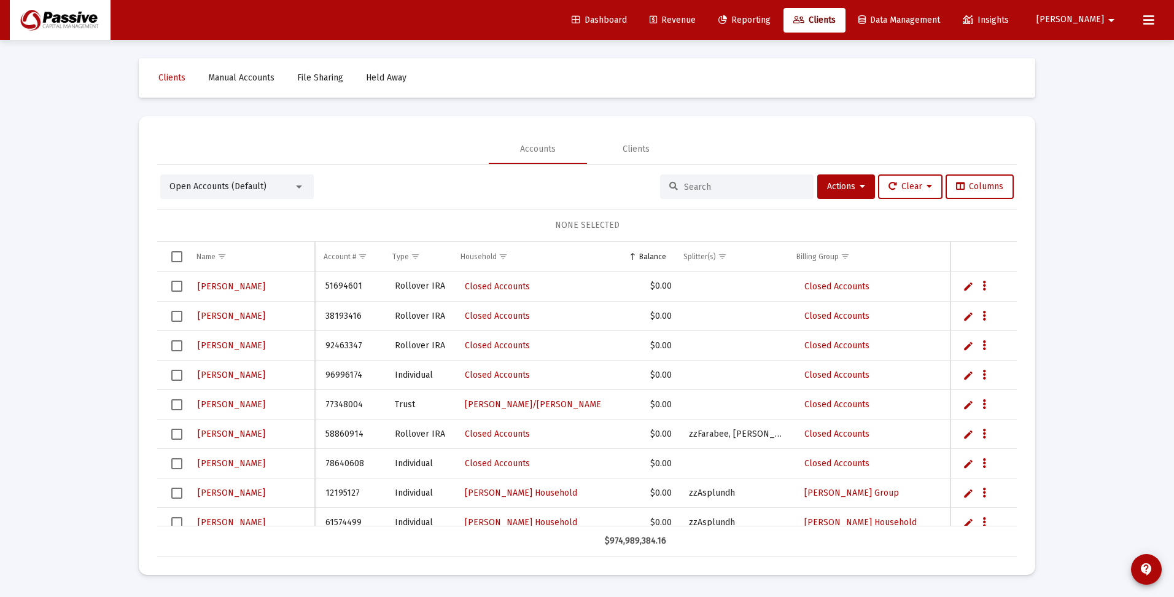
click at [711, 187] on input at bounding box center [744, 187] width 120 height 10
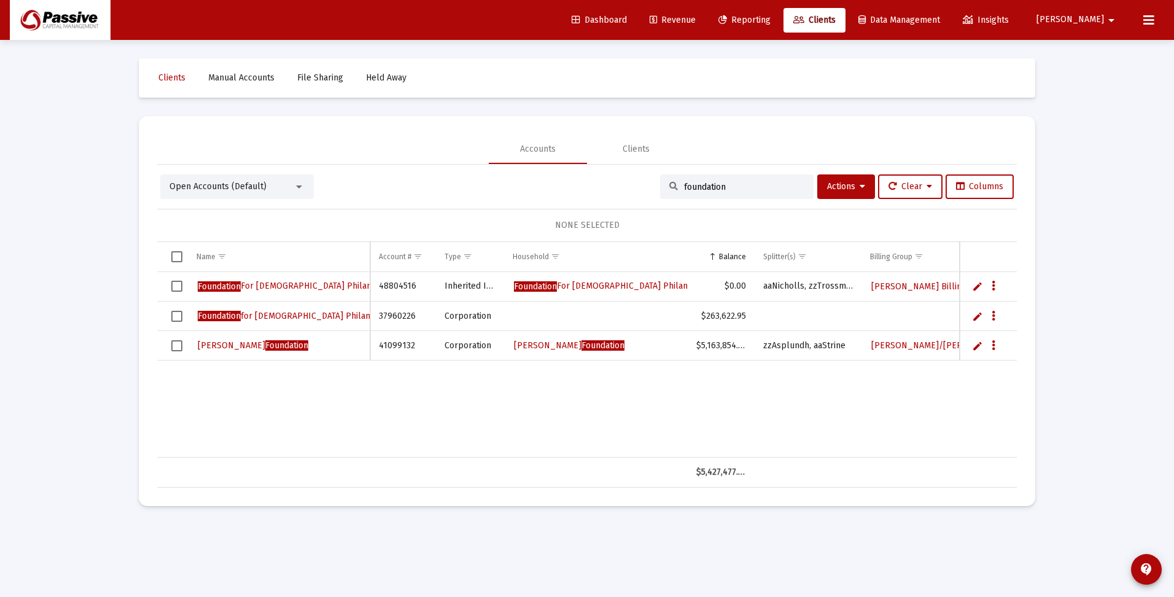
type input "foundation"
click at [176, 317] on span "Select row" at bounding box center [176, 316] width 11 height 11
click at [993, 317] on icon "Data grid" at bounding box center [993, 316] width 4 height 15
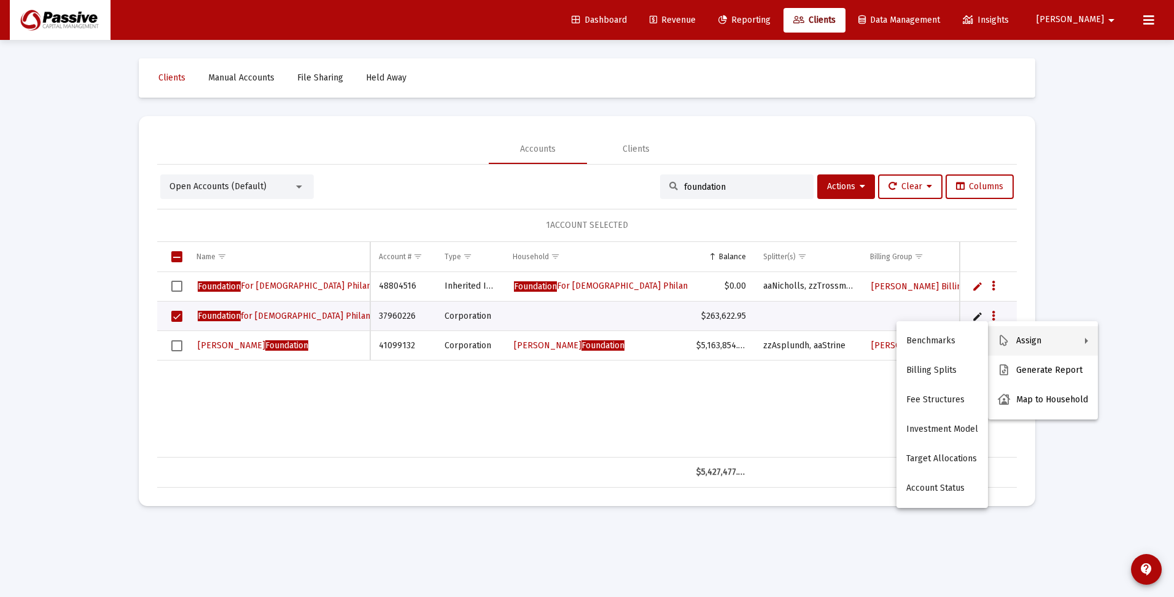
click at [809, 183] on div at bounding box center [587, 298] width 1174 height 597
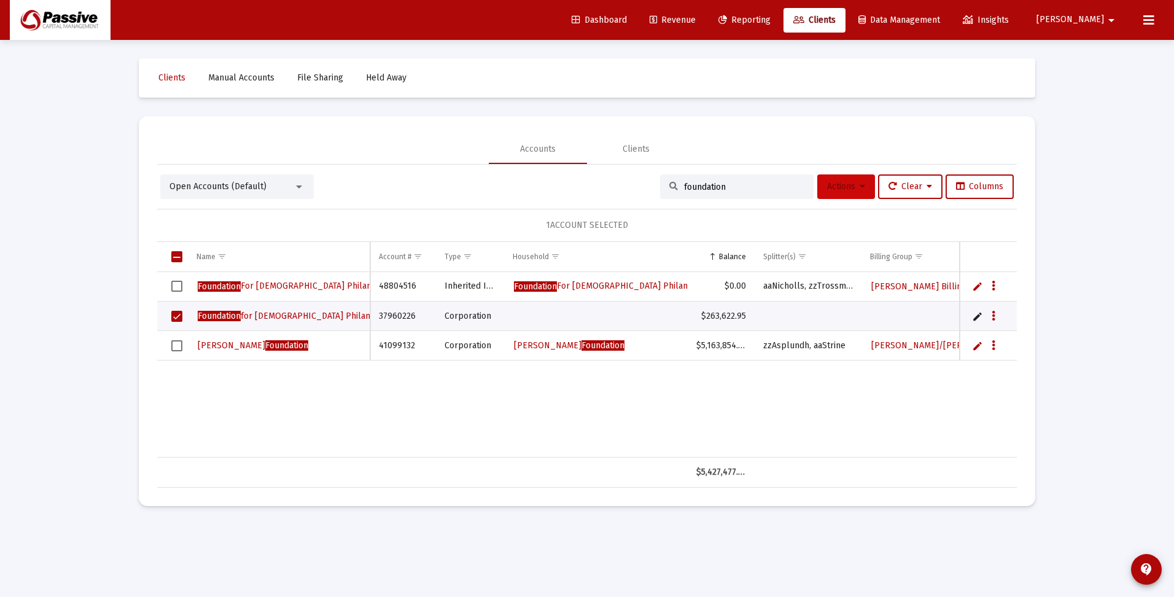
click at [846, 182] on span "Actions" at bounding box center [846, 186] width 38 height 10
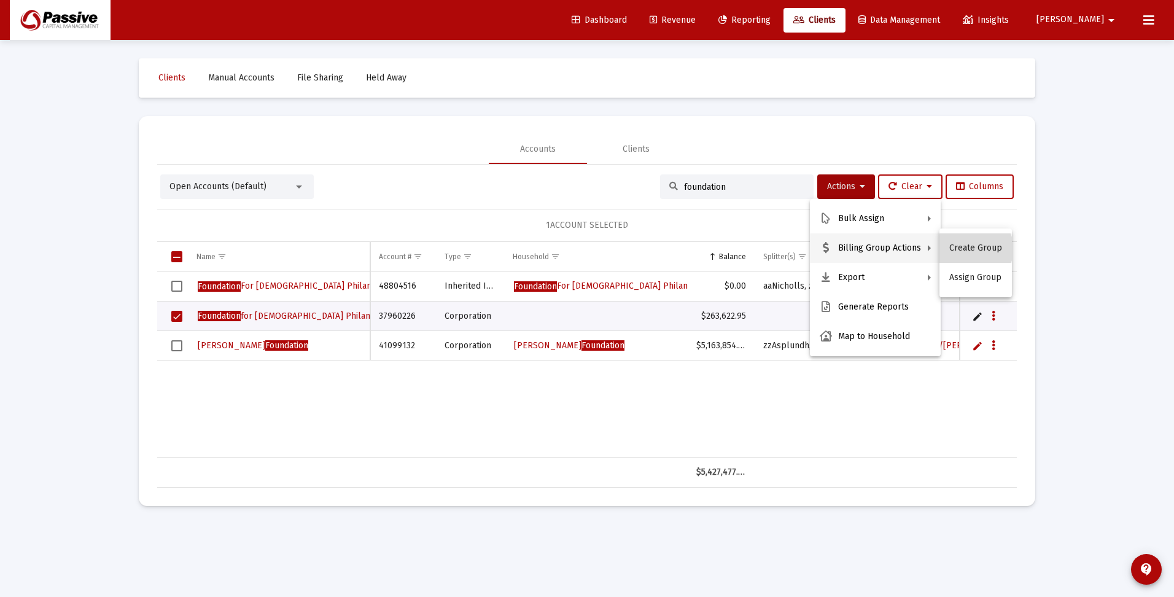
click at [975, 249] on button "Create Group" at bounding box center [975, 247] width 72 height 29
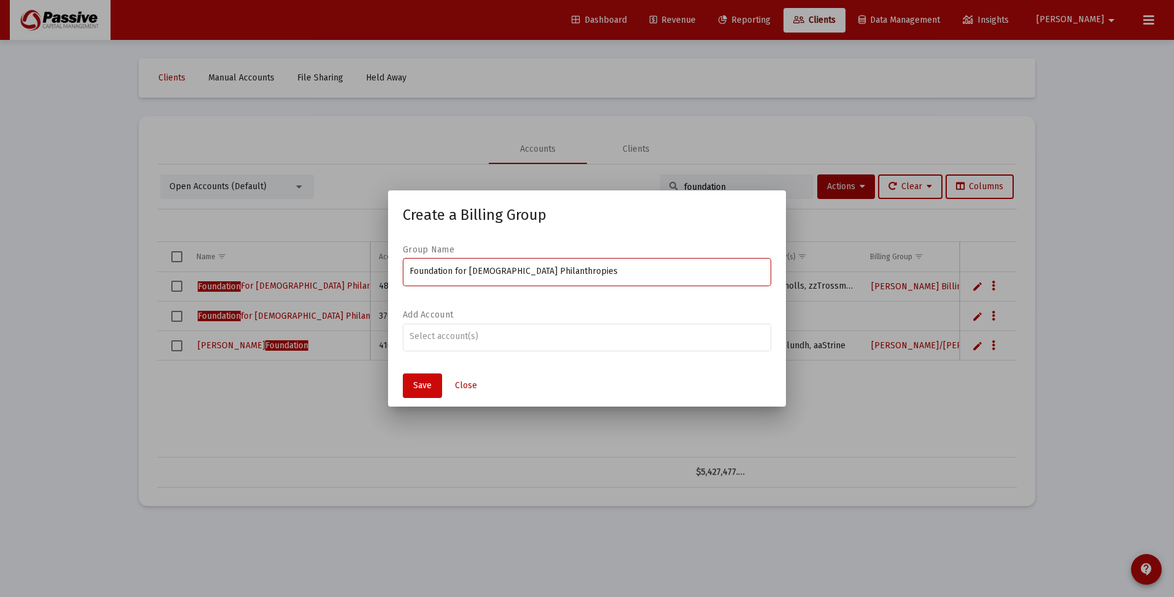
type input "Foundation for [DEMOGRAPHIC_DATA] Philanthropies"
click at [420, 386] on span "Save" at bounding box center [422, 385] width 18 height 10
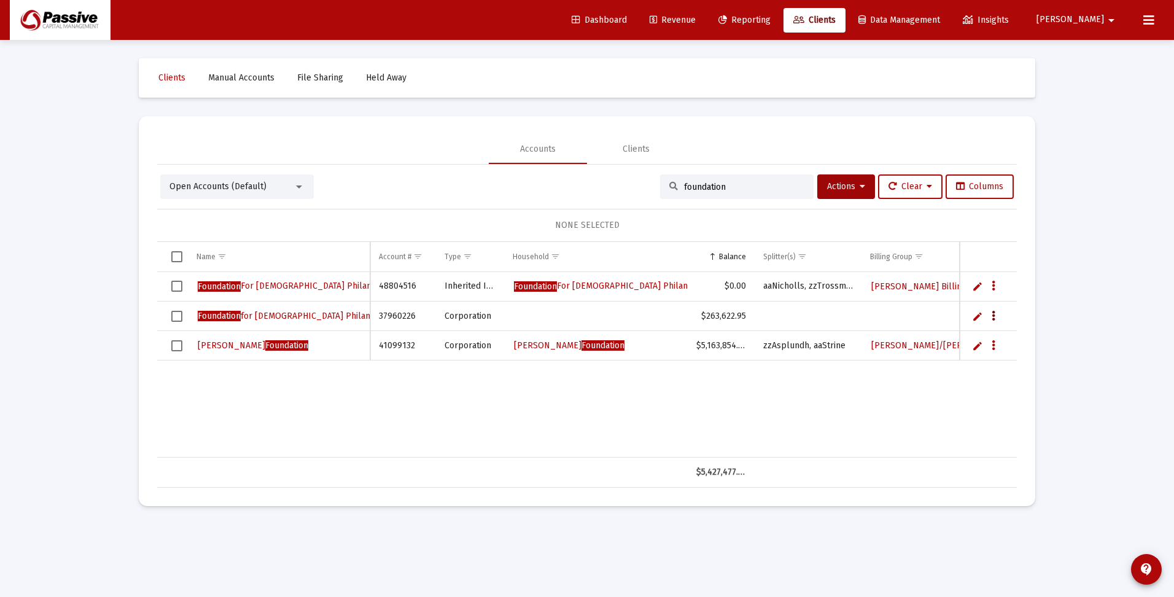
click at [991, 317] on icon "Data grid" at bounding box center [993, 316] width 4 height 15
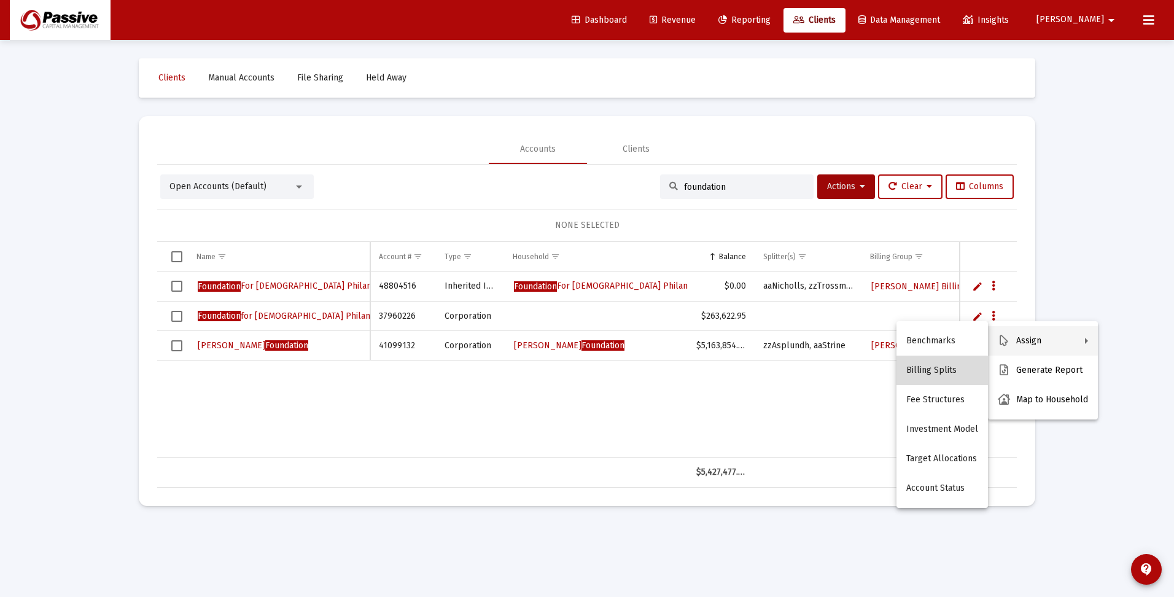
click at [953, 370] on button "Billing Splits" at bounding box center [941, 369] width 91 height 29
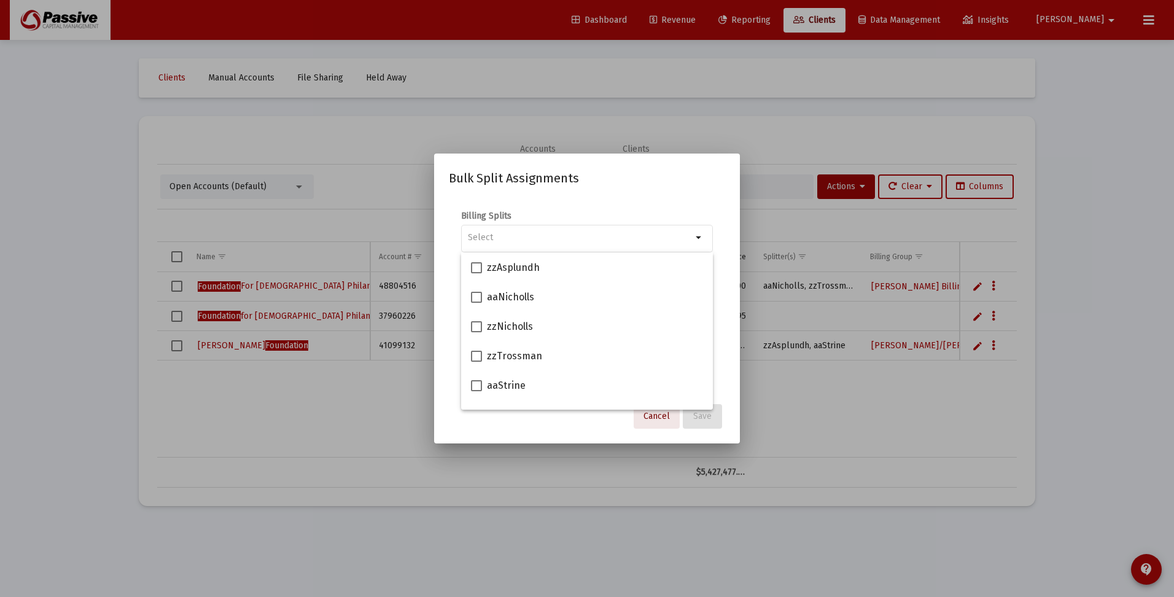
click at [664, 417] on span "Cancel" at bounding box center [656, 416] width 26 height 10
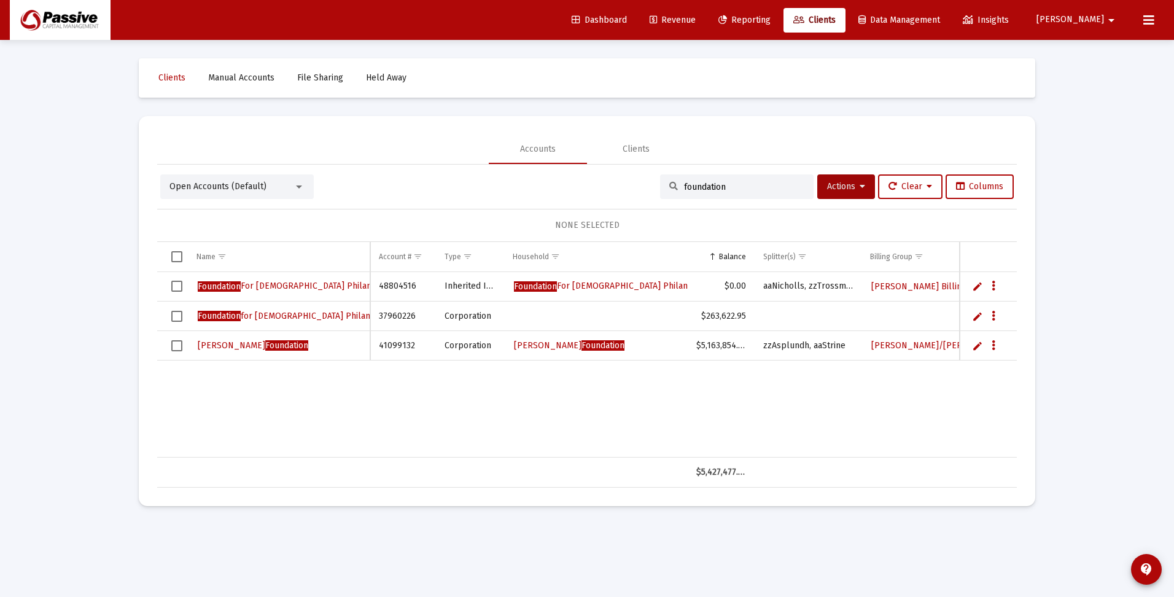
drag, startPoint x: 179, startPoint y: 316, endPoint x: 185, endPoint y: 314, distance: 7.0
click at [179, 316] on span "Select row" at bounding box center [176, 316] width 11 height 11
click at [845, 188] on span "Actions" at bounding box center [846, 186] width 38 height 10
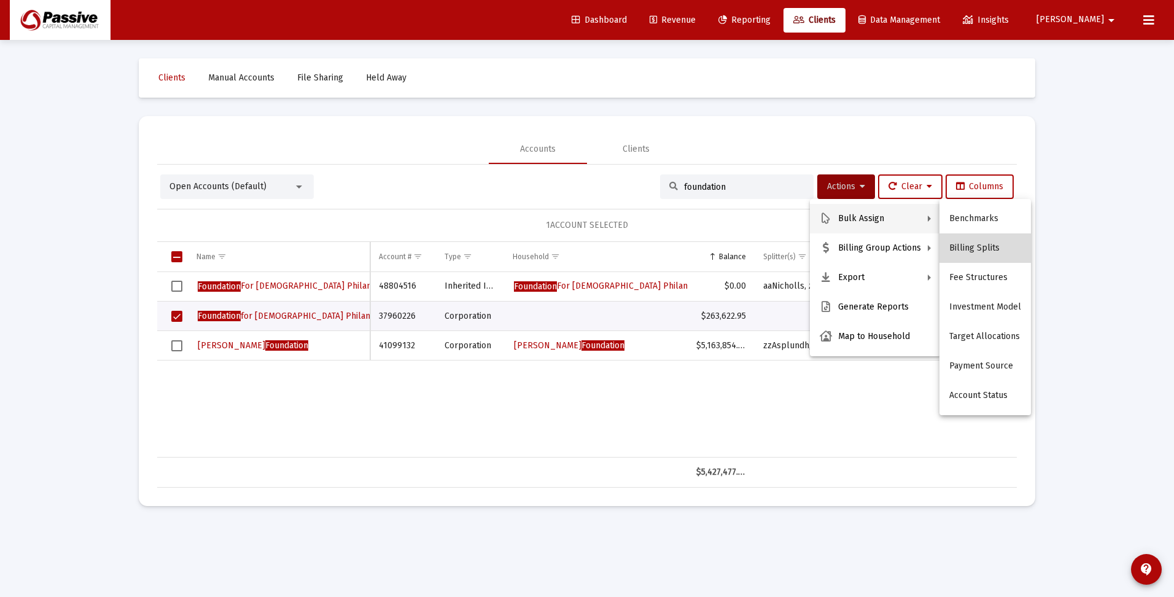
click at [988, 247] on button "Billing Splits" at bounding box center [984, 247] width 91 height 29
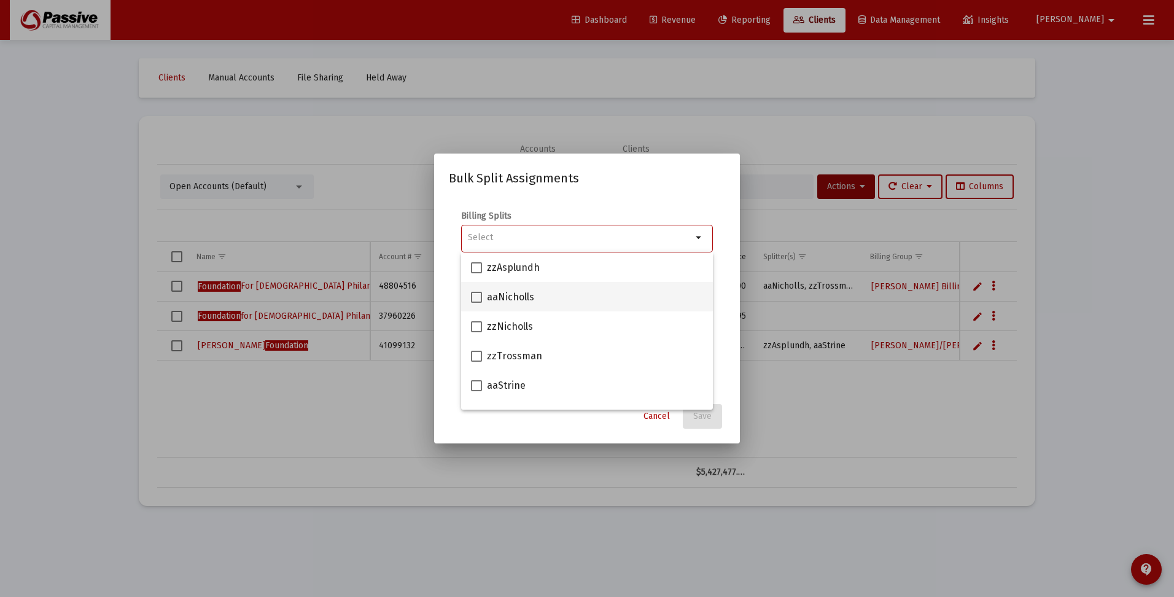
click at [475, 300] on span at bounding box center [476, 297] width 11 height 11
click at [476, 303] on input "aaNicholls" at bounding box center [476, 303] width 1 height 1
checkbox input "true"
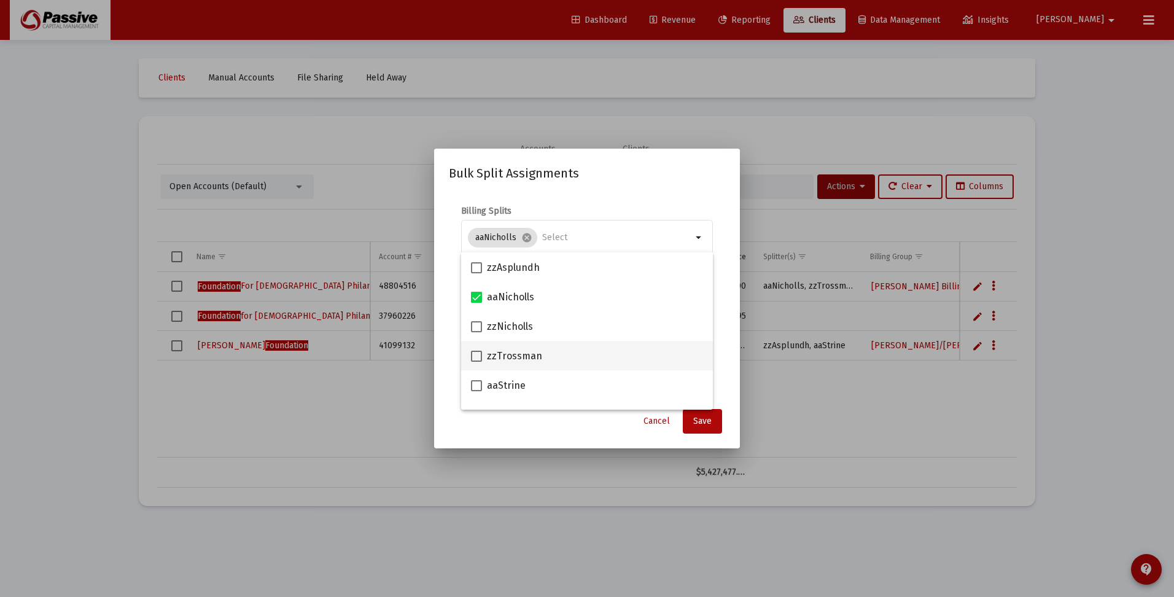
click at [476, 354] on span at bounding box center [476, 356] width 11 height 11
click at [476, 362] on input "zzTrossman" at bounding box center [476, 362] width 1 height 1
checkbox input "true"
click at [704, 420] on span "Save" at bounding box center [702, 421] width 18 height 10
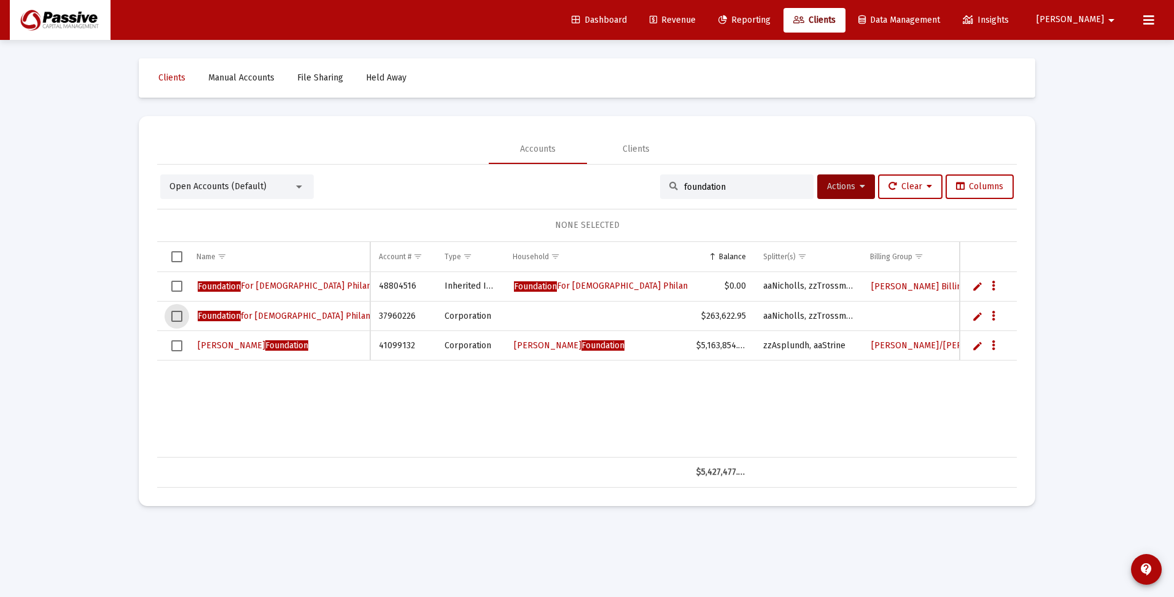
click at [175, 316] on span "Select row" at bounding box center [176, 316] width 11 height 11
click at [859, 182] on icon at bounding box center [862, 186] width 6 height 9
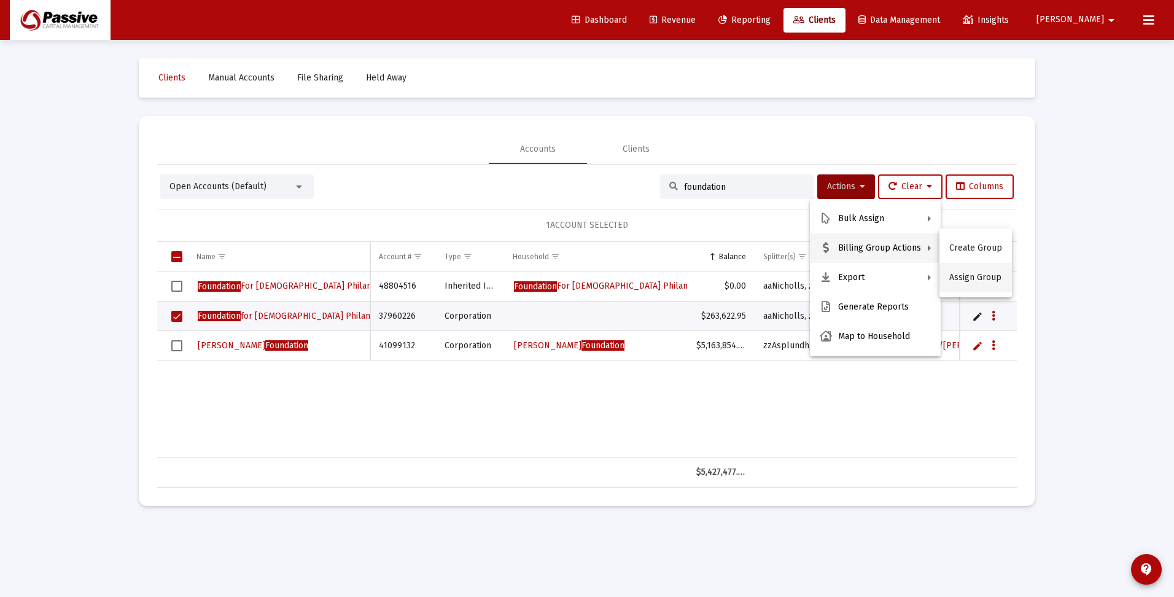
click at [983, 276] on button "Assign Group" at bounding box center [975, 277] width 72 height 29
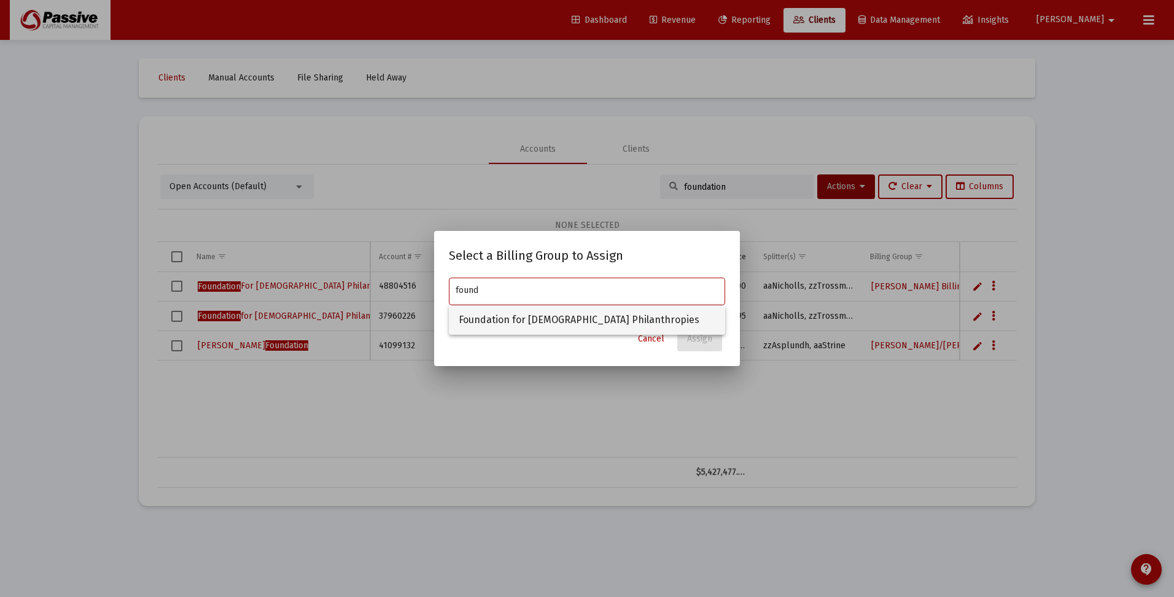
click at [512, 322] on span "Foundation for [DEMOGRAPHIC_DATA] Philanthropies" at bounding box center [587, 319] width 257 height 29
type input "Foundation for [DEMOGRAPHIC_DATA] Philanthropies"
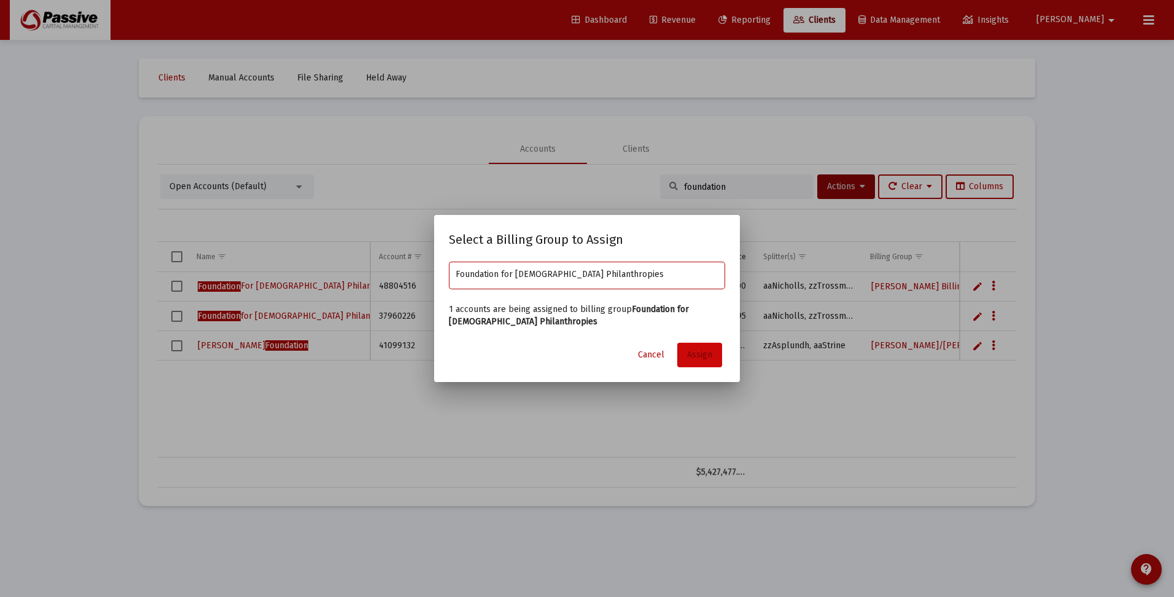
click at [704, 355] on span "Assign" at bounding box center [699, 354] width 25 height 10
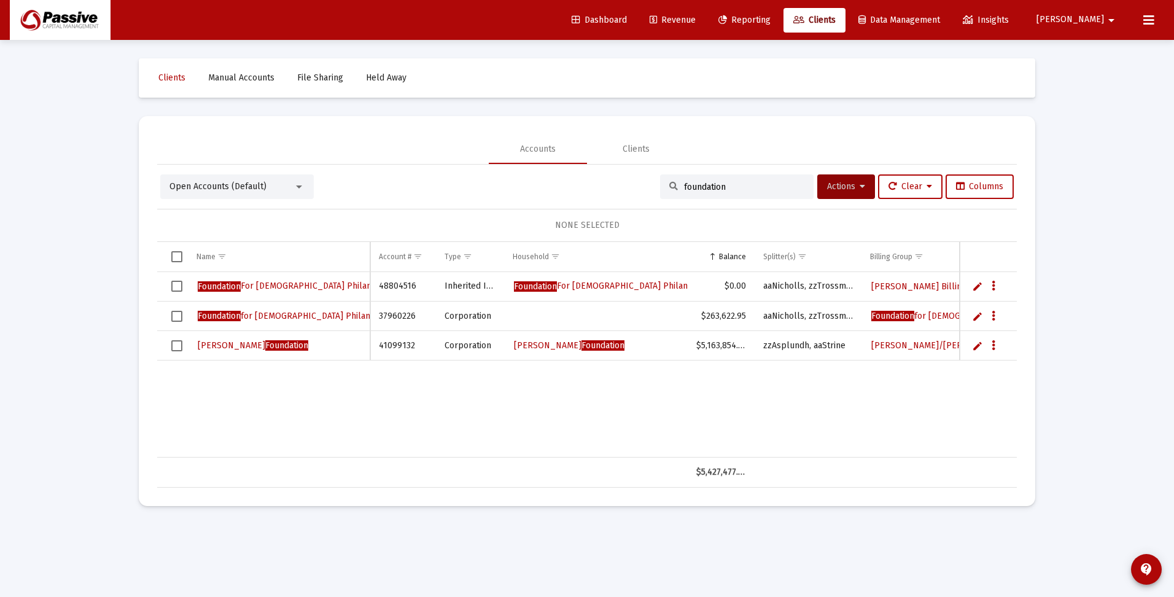
click at [175, 315] on span "Select row" at bounding box center [176, 316] width 11 height 11
click at [847, 185] on span "Actions" at bounding box center [846, 186] width 38 height 10
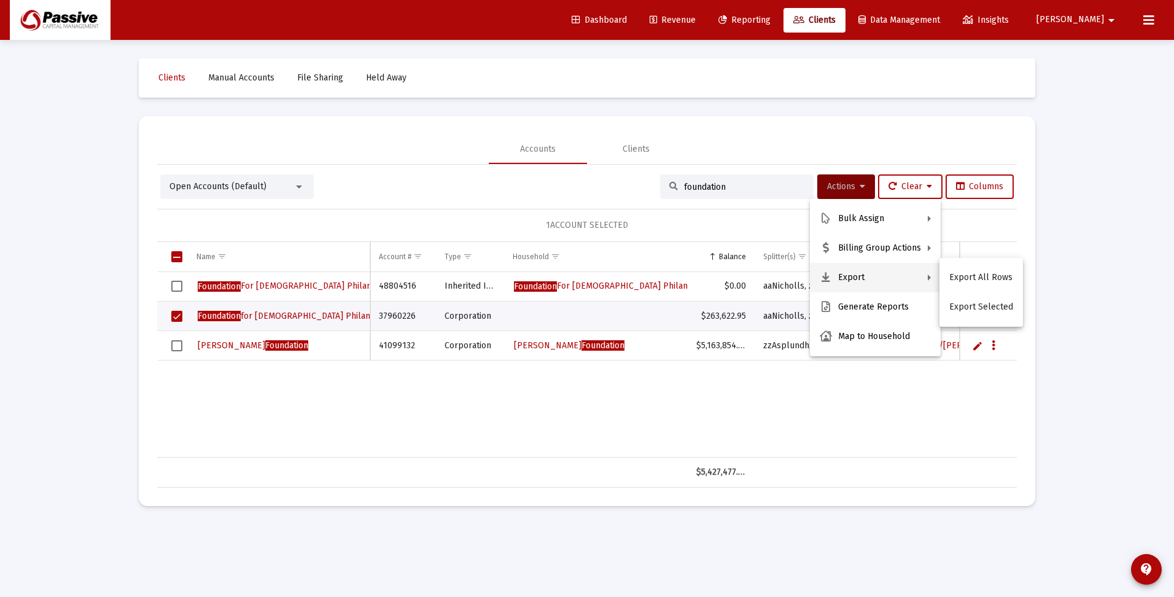
click at [719, 415] on div at bounding box center [587, 298] width 1174 height 597
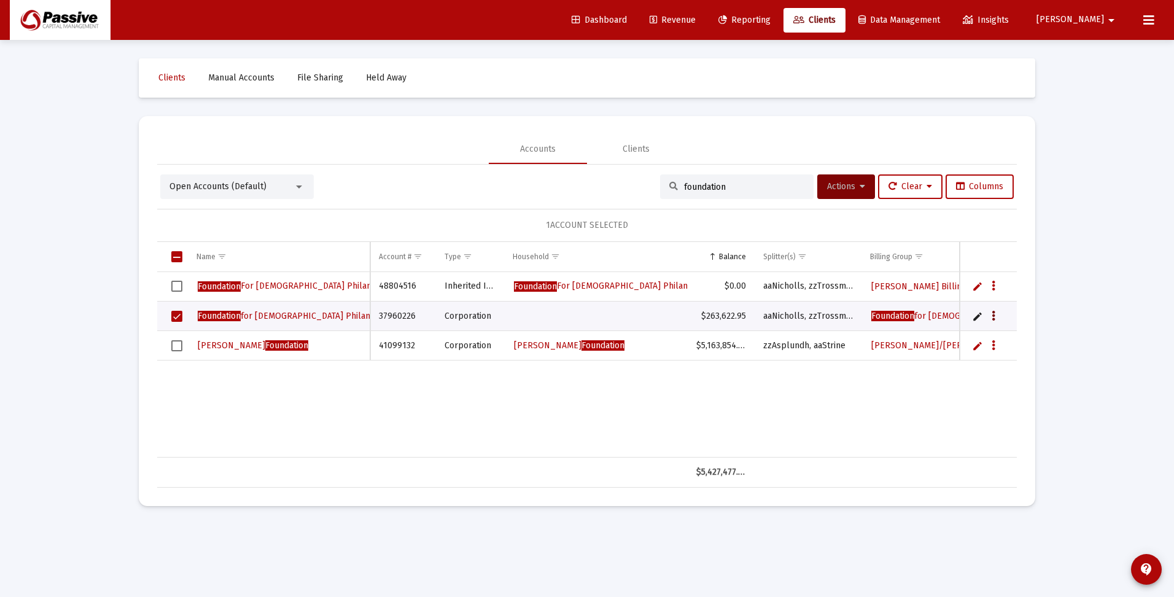
click at [992, 318] on icon "Data grid" at bounding box center [993, 316] width 4 height 15
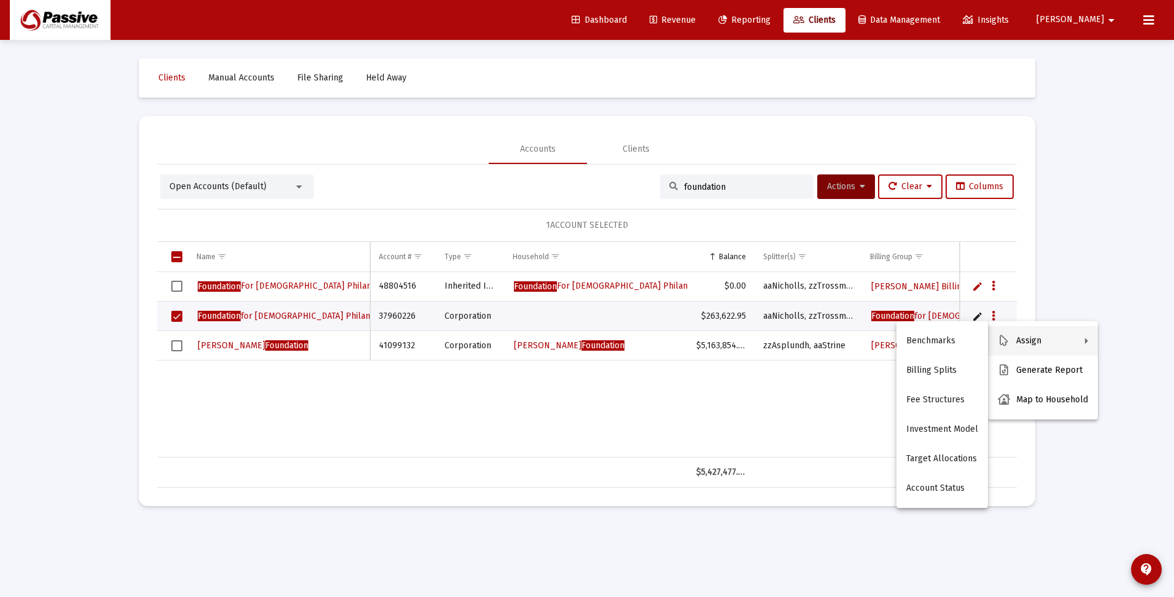
click at [585, 312] on div at bounding box center [587, 298] width 1174 height 597
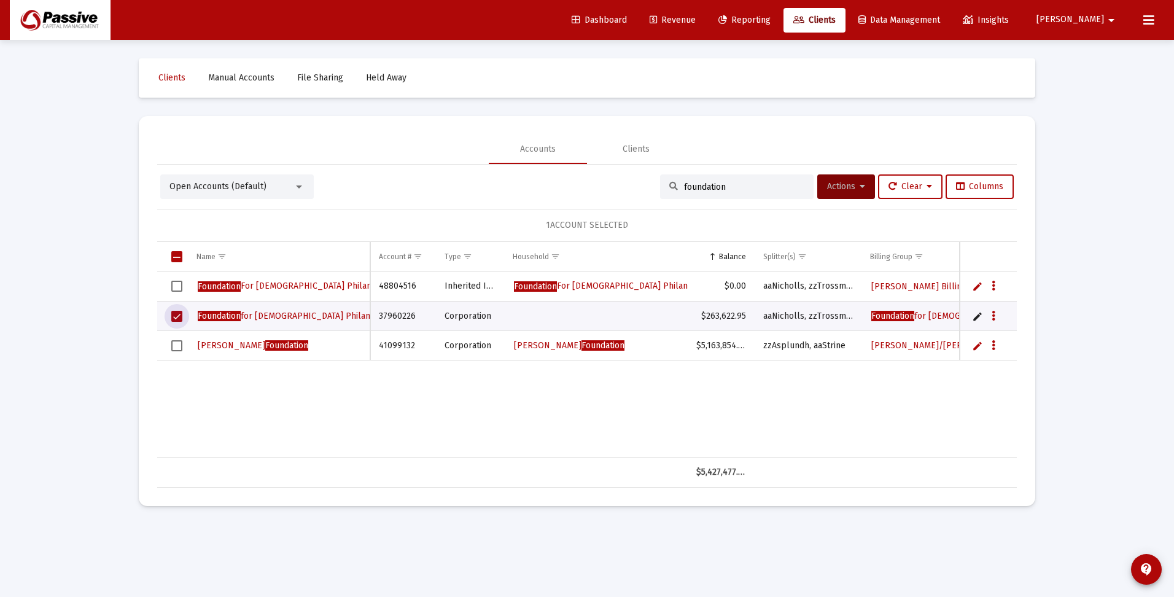
click at [175, 317] on span "Select row" at bounding box center [176, 316] width 11 height 11
click at [180, 315] on span "Select row" at bounding box center [176, 316] width 11 height 11
click at [861, 192] on button "Actions" at bounding box center [846, 186] width 58 height 25
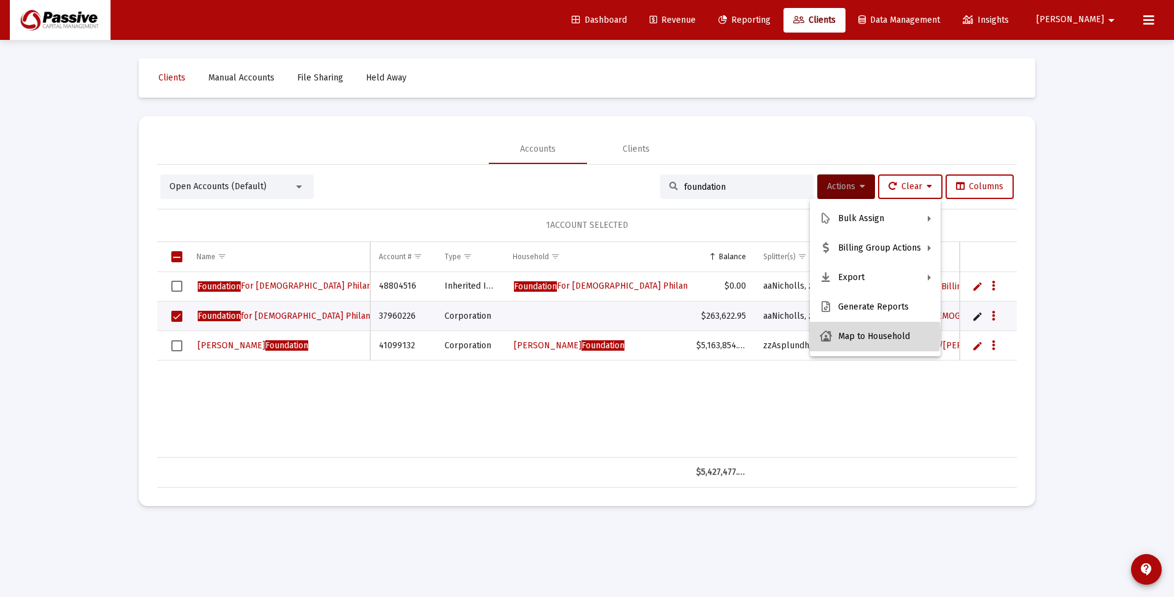
click at [861, 335] on button "Map to Household" at bounding box center [875, 336] width 131 height 29
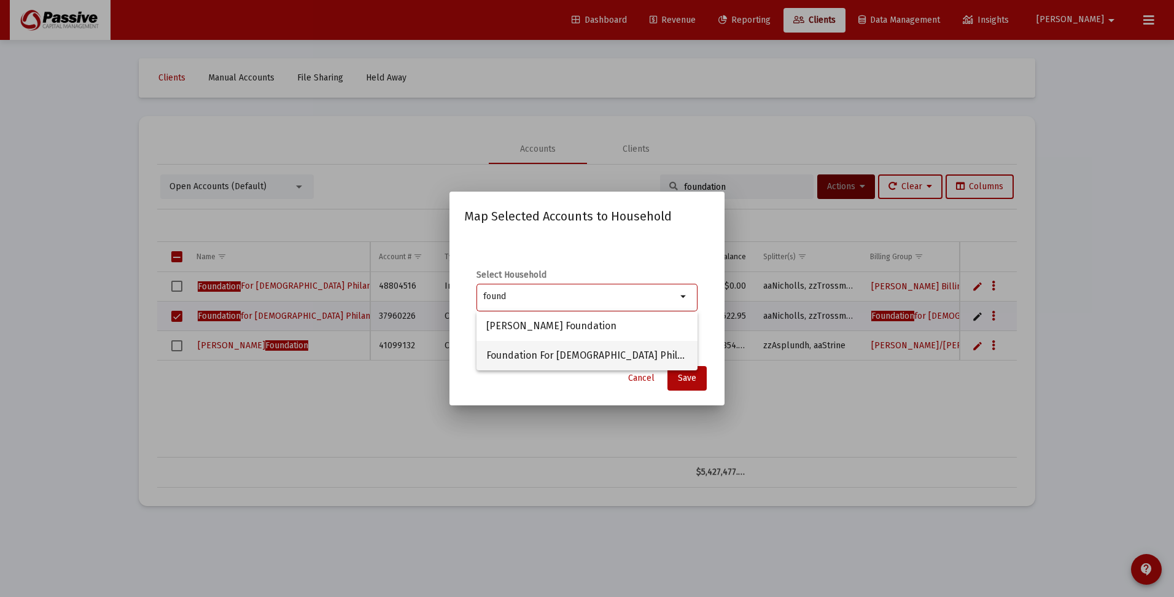
click at [583, 355] on span "Foundation For Jewish Philanthropies, Inc" at bounding box center [586, 355] width 201 height 29
type input "Foundation For Jewish Philanthropies, Inc"
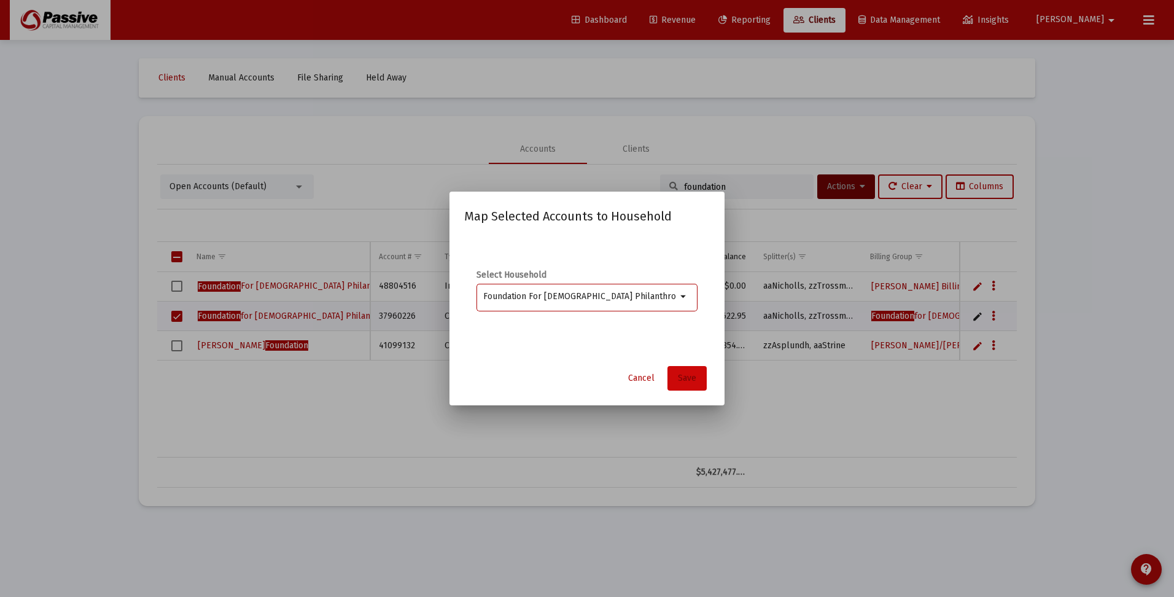
click at [685, 375] on span "Save" at bounding box center [687, 378] width 18 height 10
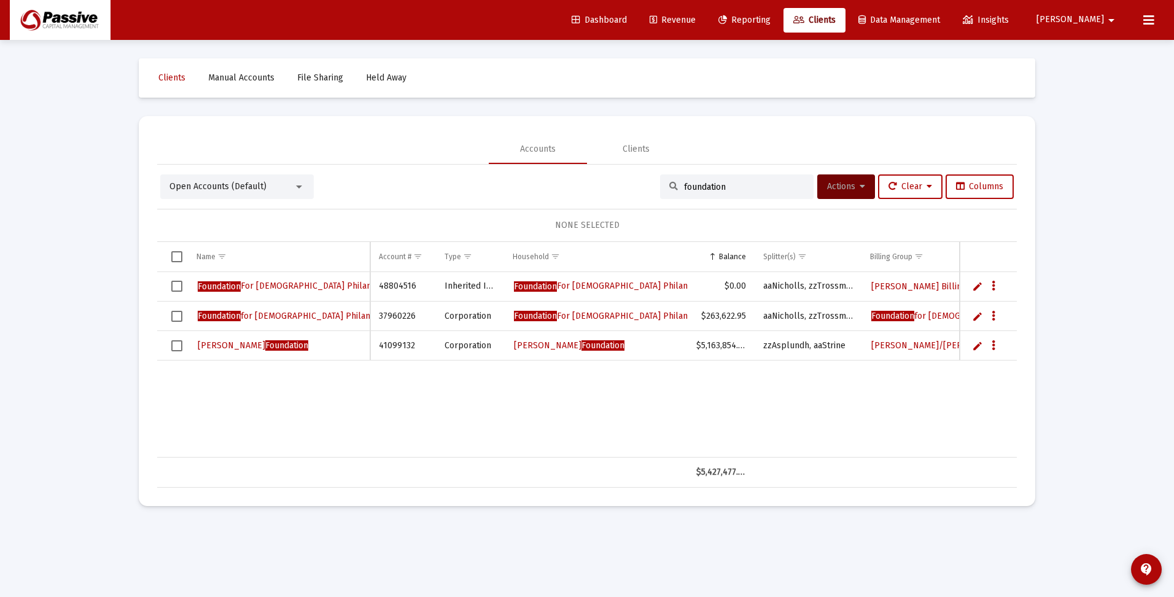
drag, startPoint x: 731, startPoint y: 185, endPoint x: 657, endPoint y: 185, distance: 73.7
click at [660, 185] on div "foundation" at bounding box center [736, 186] width 153 height 25
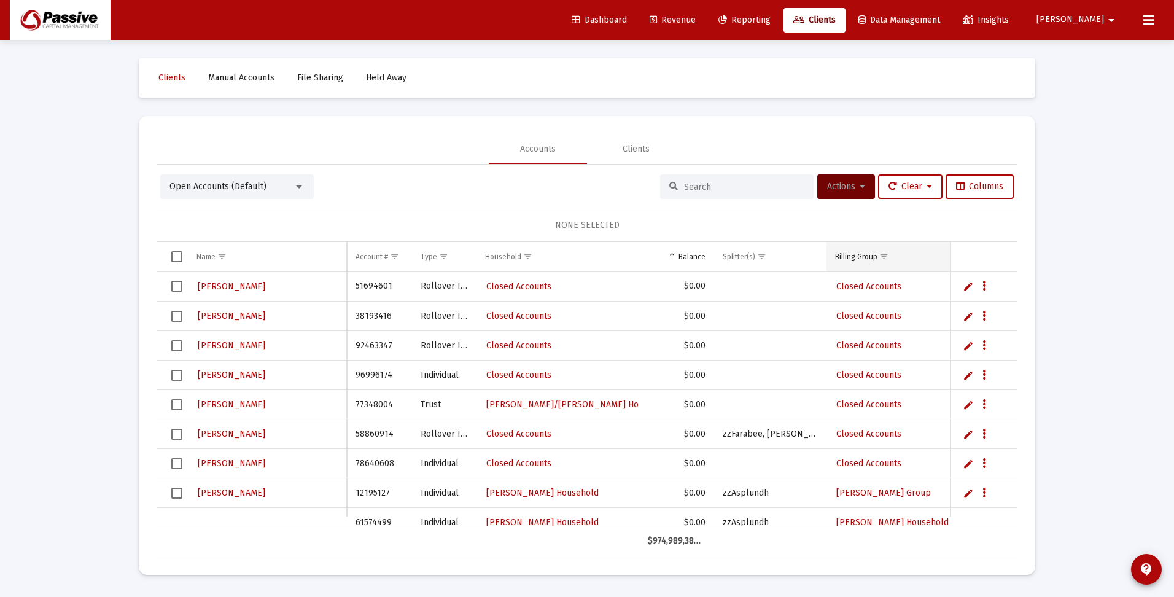
click at [881, 257] on span "Show filter options for column 'Billing Group'" at bounding box center [883, 256] width 9 height 9
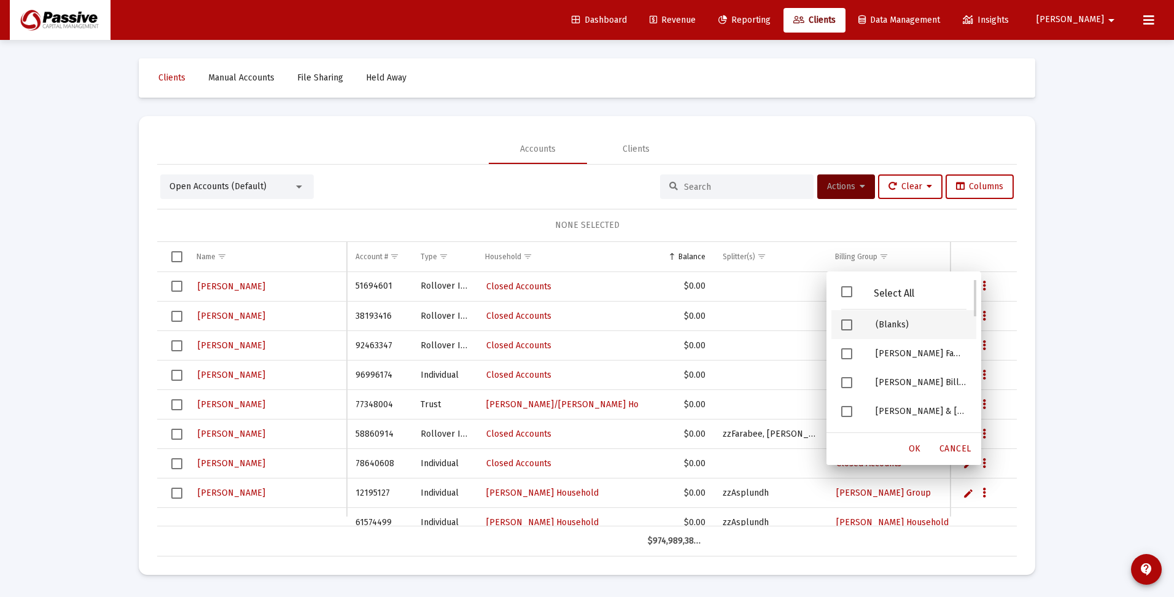
click at [845, 328] on span "Filter options" at bounding box center [846, 324] width 11 height 11
click at [916, 448] on span "OK" at bounding box center [915, 448] width 12 height 10
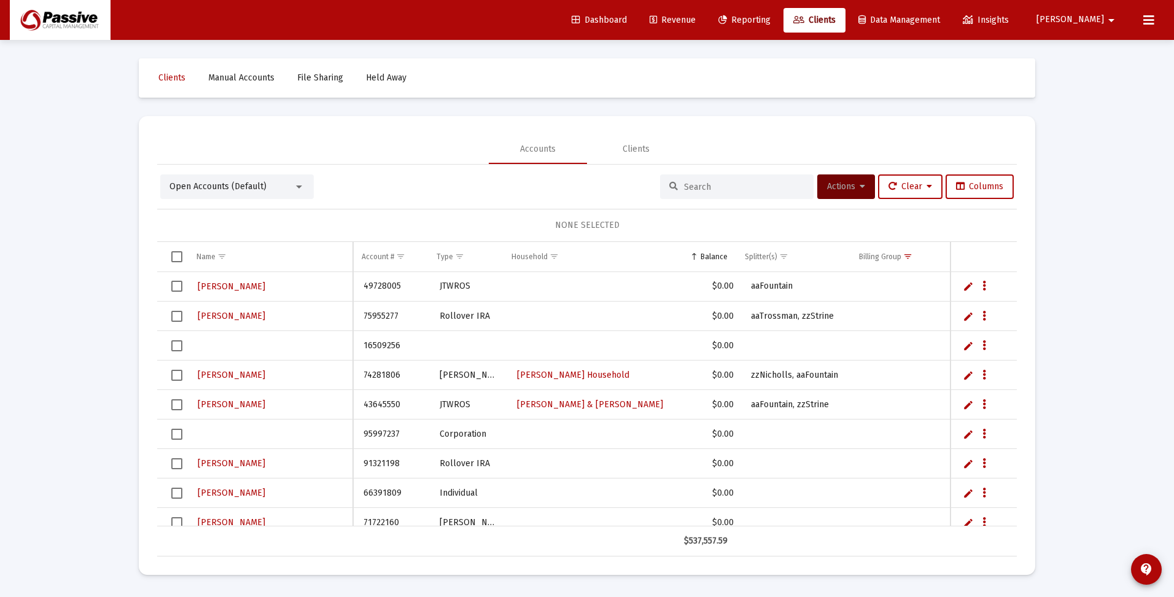
scroll to position [50, 0]
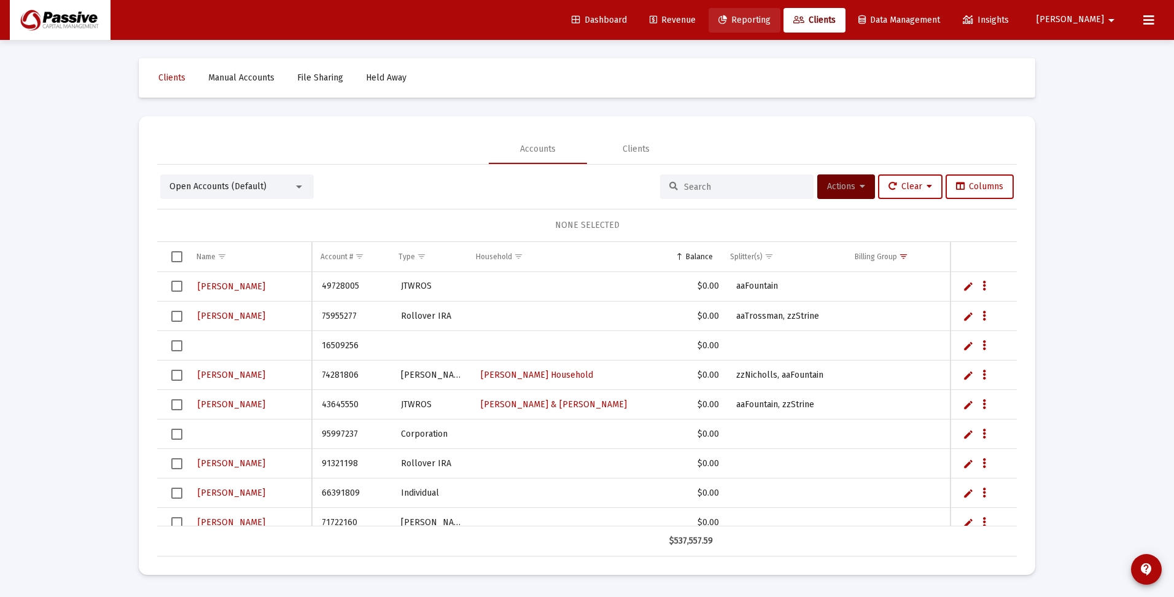
click at [770, 21] on span "Reporting" at bounding box center [744, 20] width 52 height 10
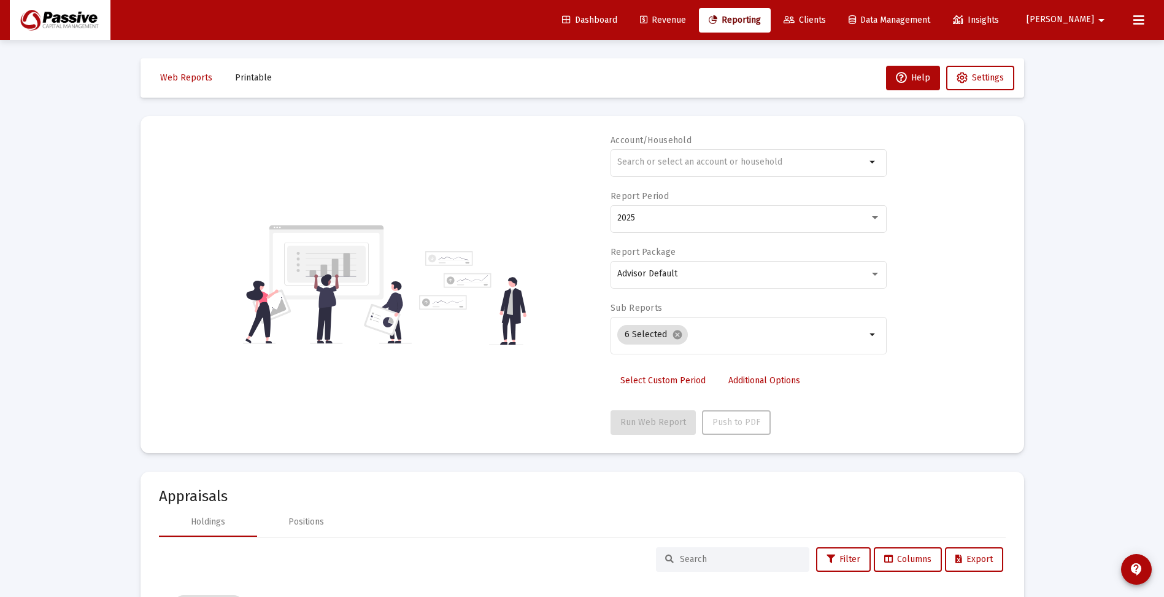
click at [1053, 268] on div "Loading... Web Reports Printable Help Settings Account/Household arrow_drop_dow…" at bounding box center [582, 467] width 1164 height 935
